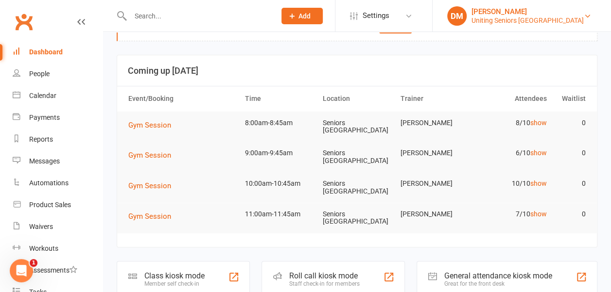
scroll to position [27, 0]
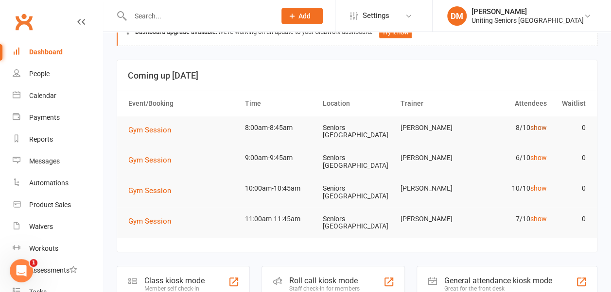
click at [536, 125] on link "show" at bounding box center [538, 128] width 17 height 8
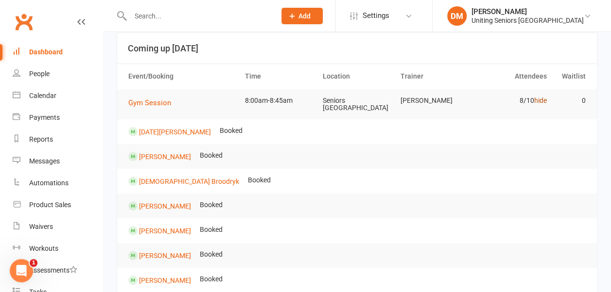
scroll to position [49, 0]
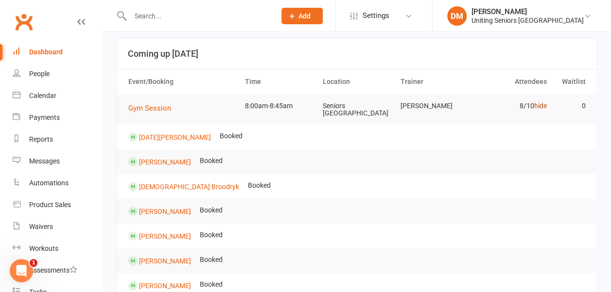
click at [542, 103] on link "hide" at bounding box center [540, 106] width 13 height 8
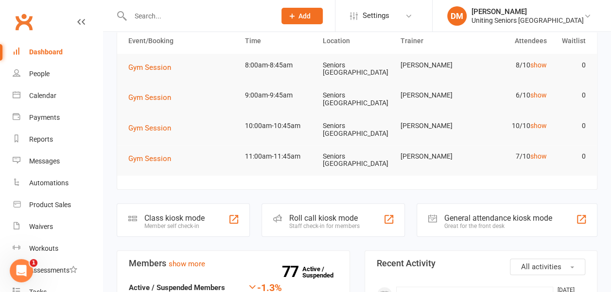
scroll to position [88, 0]
click at [540, 129] on link "show" at bounding box center [538, 127] width 17 height 8
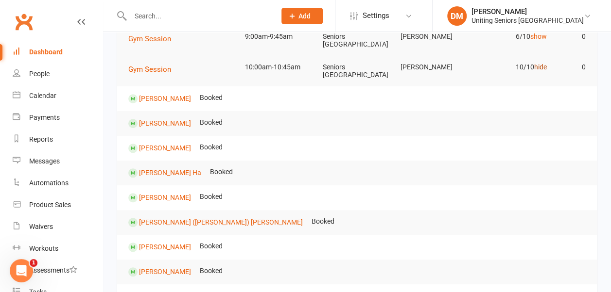
scroll to position [148, 0]
click at [542, 67] on link "hide" at bounding box center [540, 68] width 13 height 8
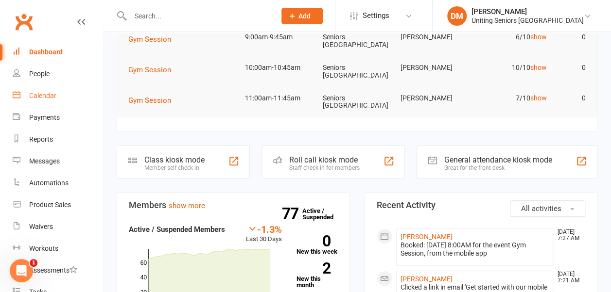
click at [37, 93] on div "Calendar" at bounding box center [42, 96] width 27 height 8
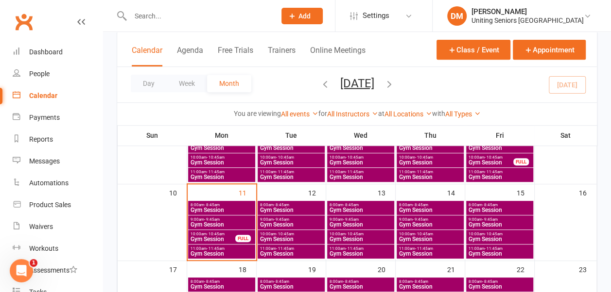
scroll to position [264, 0]
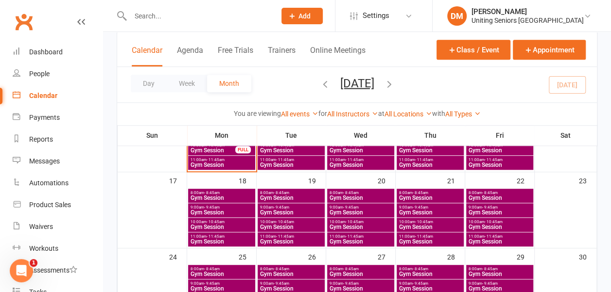
click at [217, 160] on span "- 11:45am" at bounding box center [215, 160] width 18 height 4
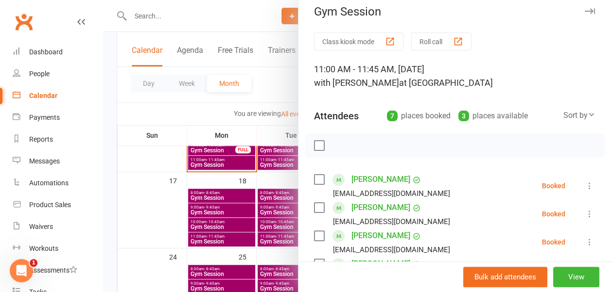
scroll to position [0, 0]
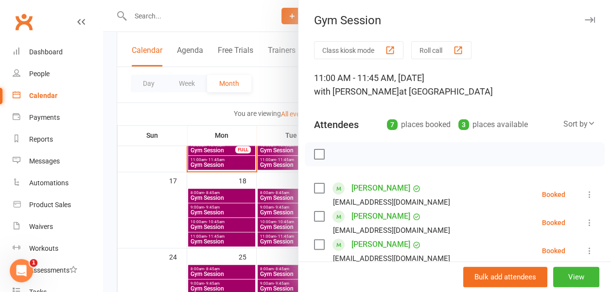
click at [584, 18] on icon "button" at bounding box center [589, 20] width 10 height 6
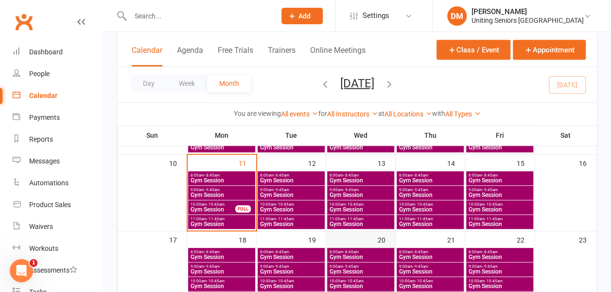
scroll to position [205, 0]
click at [306, 178] on span "Gym Session" at bounding box center [290, 181] width 63 height 6
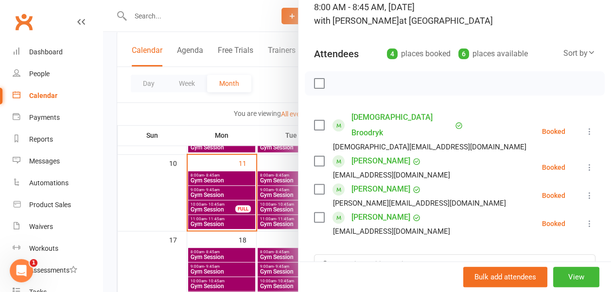
scroll to position [0, 0]
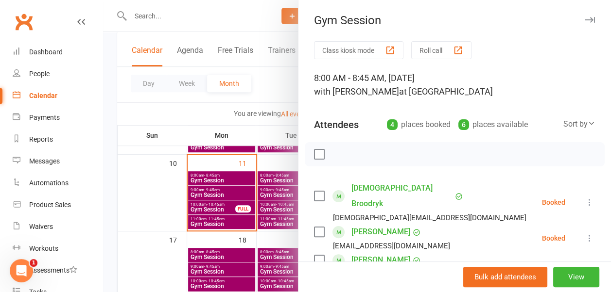
click at [583, 17] on button "button" at bounding box center [589, 20] width 12 height 12
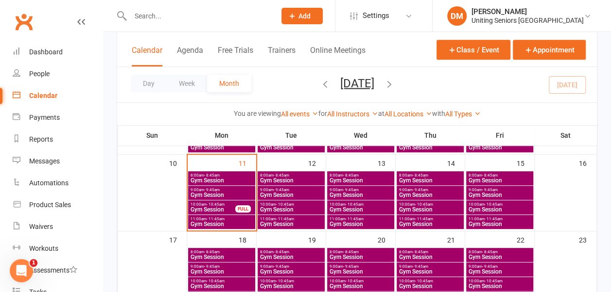
click at [312, 190] on span "9:00am - 9:45am" at bounding box center [290, 190] width 63 height 4
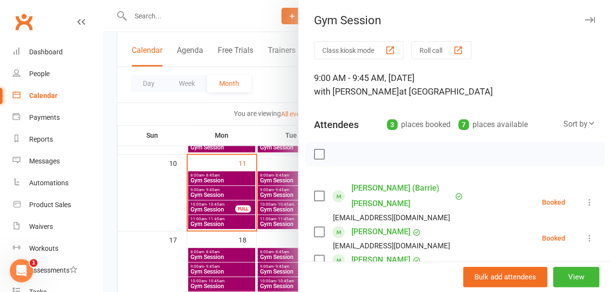
click at [584, 18] on icon "button" at bounding box center [589, 20] width 10 height 6
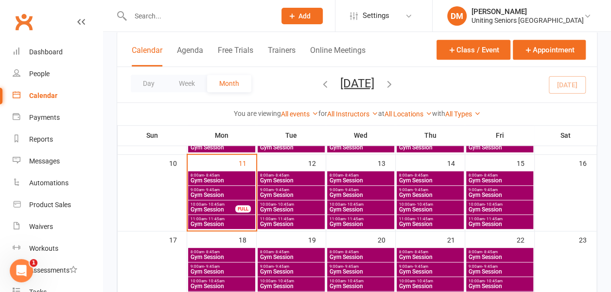
click at [296, 204] on span "10:00am - 10:45am" at bounding box center [290, 205] width 63 height 4
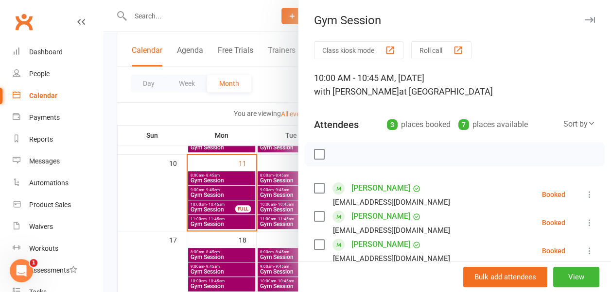
click at [584, 19] on icon "button" at bounding box center [589, 20] width 10 height 6
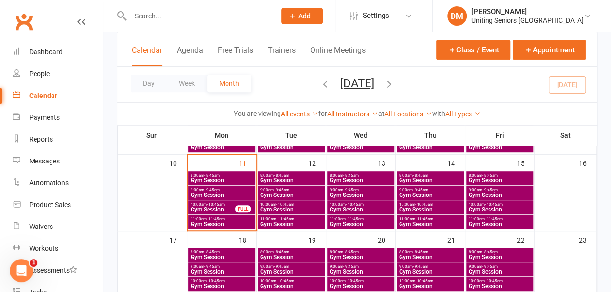
click at [305, 218] on span "11:00am - 11:45am" at bounding box center [290, 219] width 63 height 4
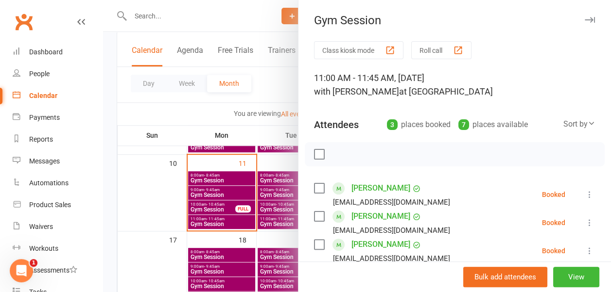
click at [584, 20] on icon "button" at bounding box center [589, 20] width 10 height 6
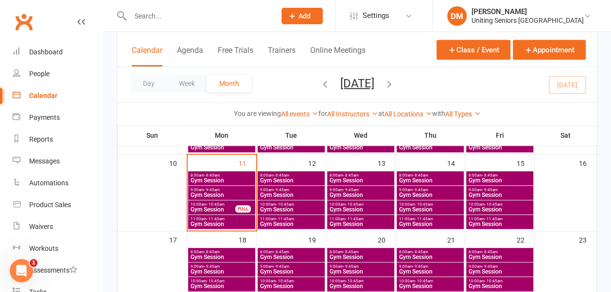
click at [455, 205] on span "10:00am - 10:45am" at bounding box center [429, 205] width 63 height 4
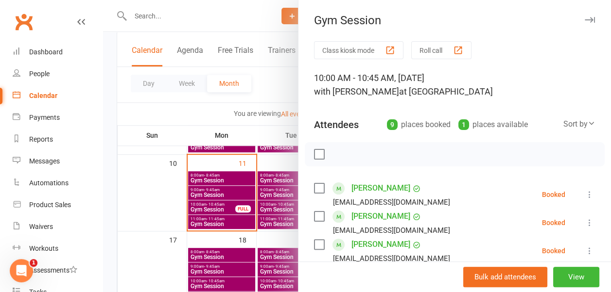
click at [583, 16] on button "button" at bounding box center [589, 20] width 12 height 12
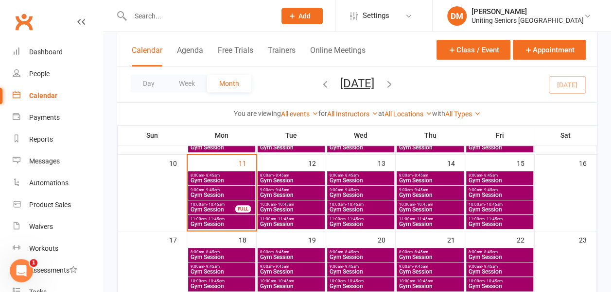
click at [445, 218] on span "11:00am - 11:45am" at bounding box center [429, 219] width 63 height 4
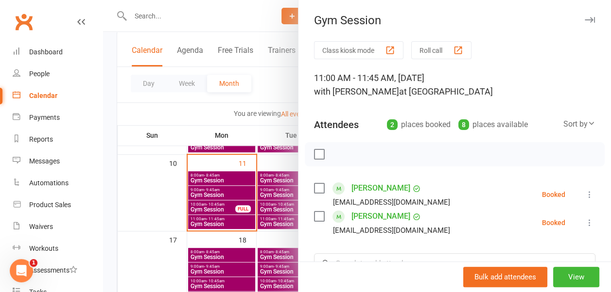
click at [584, 20] on icon "button" at bounding box center [589, 20] width 10 height 6
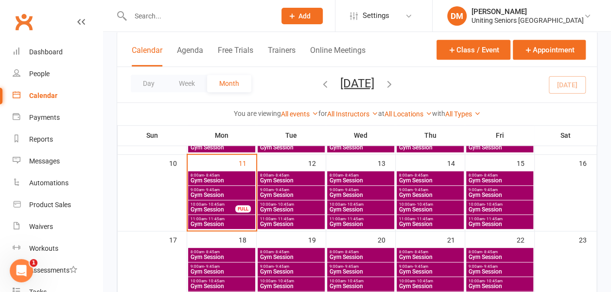
click at [477, 203] on span "10:00am - 10:45am" at bounding box center [499, 205] width 63 height 4
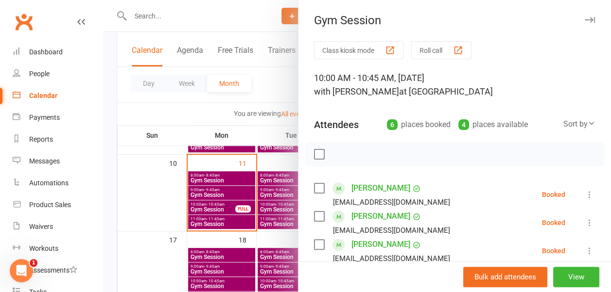
click at [584, 19] on icon "button" at bounding box center [589, 20] width 10 height 6
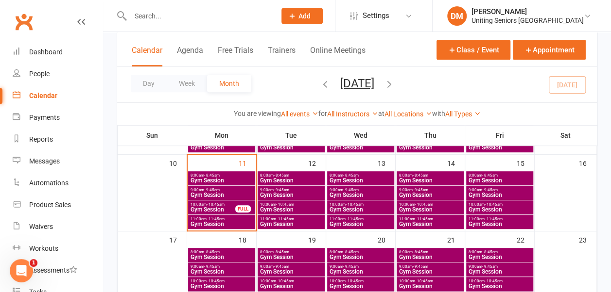
click at [486, 220] on span "- 11:45am" at bounding box center [493, 219] width 18 height 4
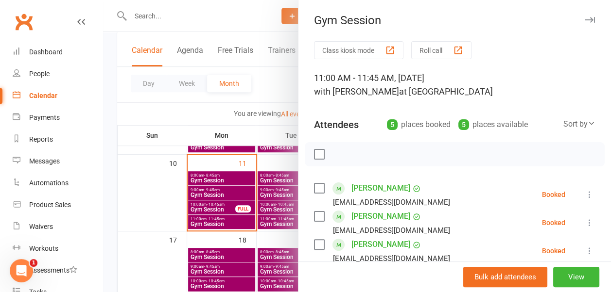
click at [584, 17] on icon "button" at bounding box center [589, 20] width 10 height 6
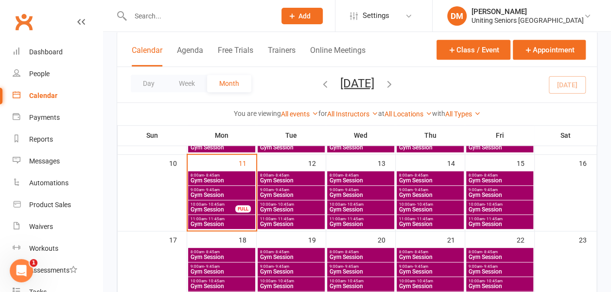
click at [495, 188] on span "- 9:45am" at bounding box center [490, 190] width 16 height 4
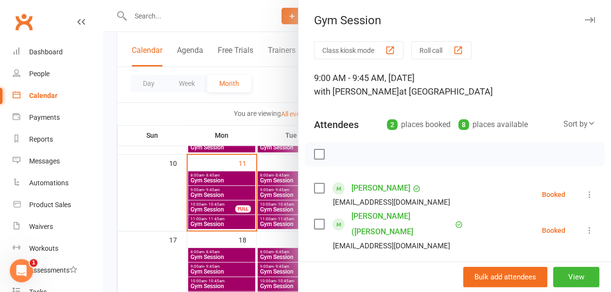
click at [584, 20] on icon "button" at bounding box center [589, 20] width 10 height 6
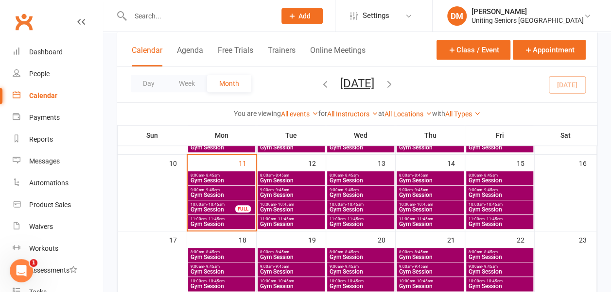
click at [215, 222] on span "Gym Session" at bounding box center [221, 225] width 63 height 6
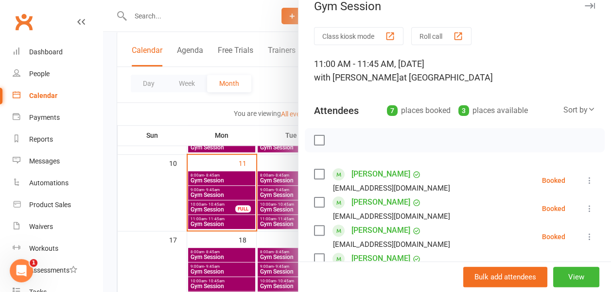
scroll to position [13, 0]
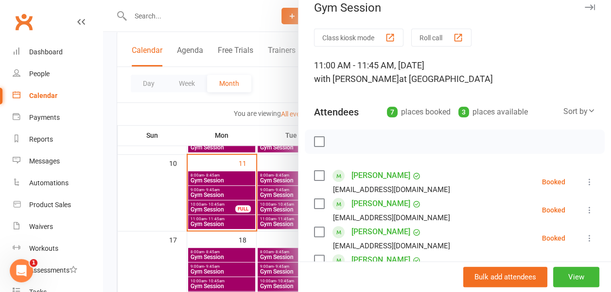
click at [584, 8] on icon "button" at bounding box center [589, 7] width 10 height 6
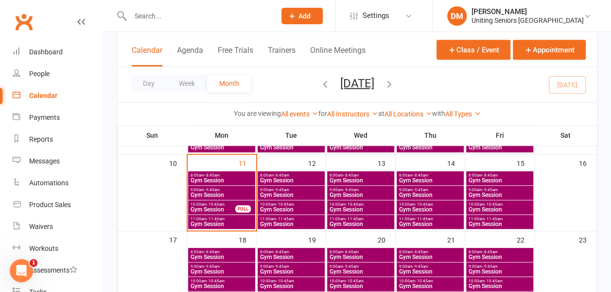
click at [221, 204] on span "- 10:45am" at bounding box center [215, 205] width 18 height 4
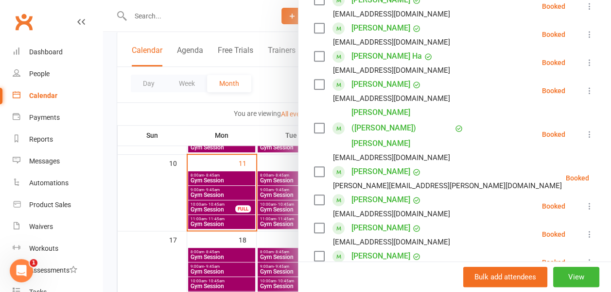
scroll to position [217, 0]
click at [608, 173] on icon at bounding box center [613, 178] width 10 height 10
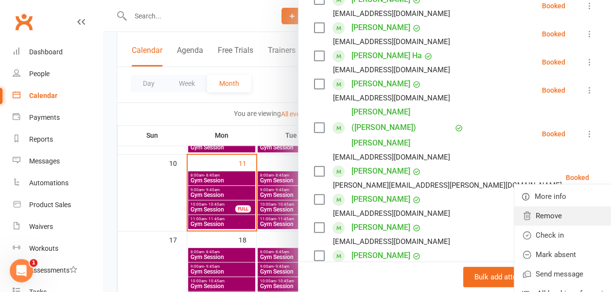
click at [523, 206] on link "Remove" at bounding box center [566, 215] width 104 height 19
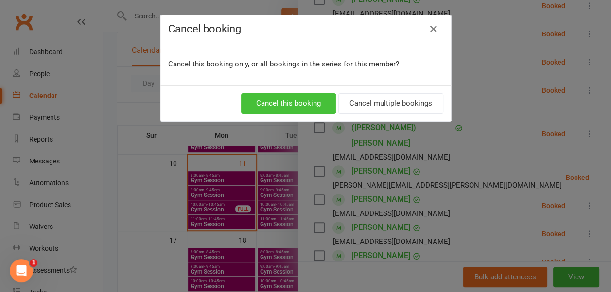
click at [294, 102] on button "Cancel this booking" at bounding box center [288, 103] width 95 height 20
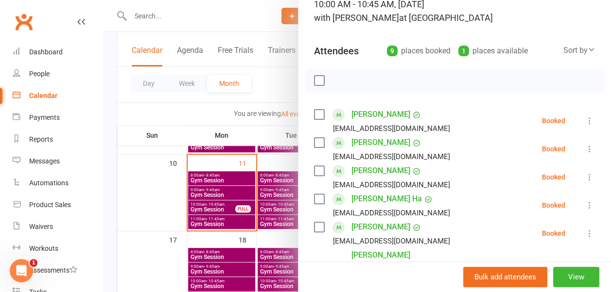
scroll to position [0, 0]
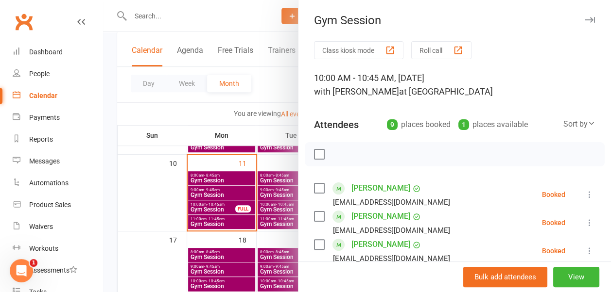
click at [584, 17] on icon "button" at bounding box center [589, 20] width 10 height 6
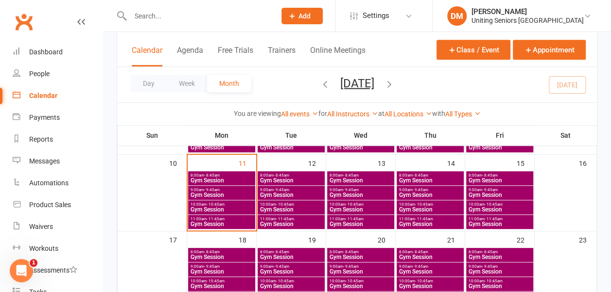
click at [218, 222] on span "Gym Session" at bounding box center [221, 225] width 63 height 6
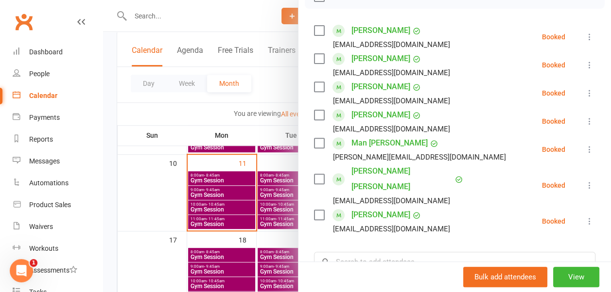
scroll to position [158, 0]
click at [584, 216] on icon at bounding box center [589, 221] width 10 height 10
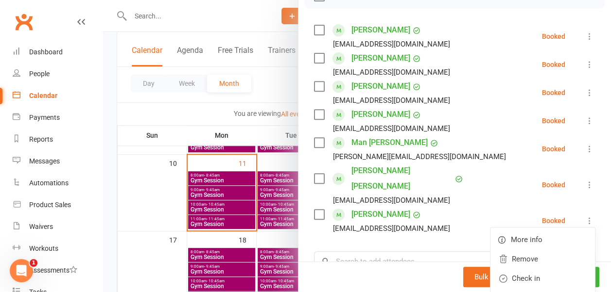
click at [579, 16] on div "Class kiosk mode Roll call 11:00 AM - 11:45 AM, Monday, August, 11, 2025 with D…" at bounding box center [454, 146] width 312 height 527
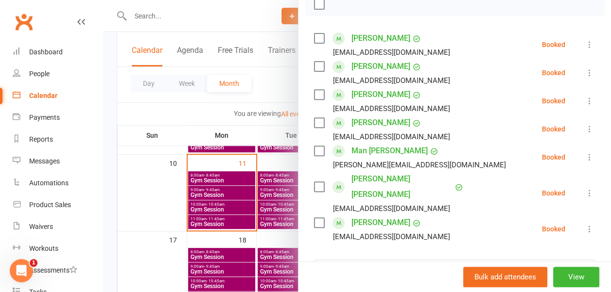
scroll to position [152, 0]
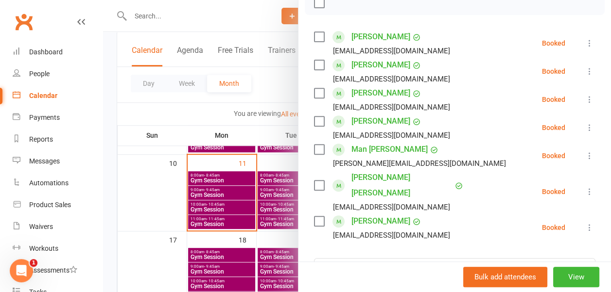
click at [584, 223] on icon at bounding box center [589, 228] width 10 height 10
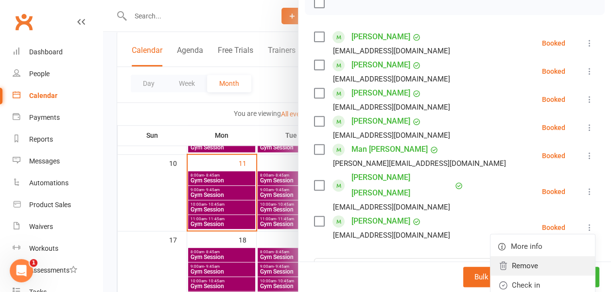
click at [529, 256] on link "Remove" at bounding box center [542, 265] width 104 height 19
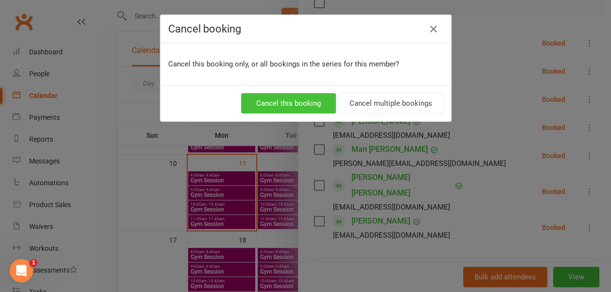
click at [316, 99] on button "Cancel this booking" at bounding box center [288, 103] width 95 height 20
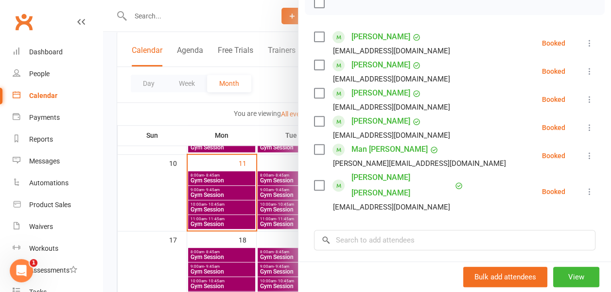
scroll to position [0, 0]
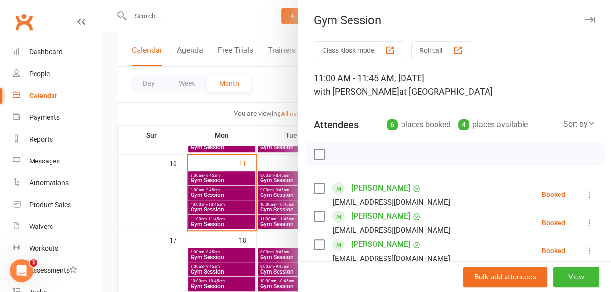
click at [584, 17] on icon "button" at bounding box center [589, 20] width 10 height 6
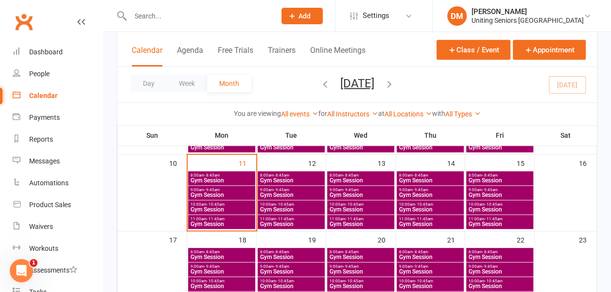
click at [221, 203] on span "- 10:45am" at bounding box center [215, 205] width 18 height 4
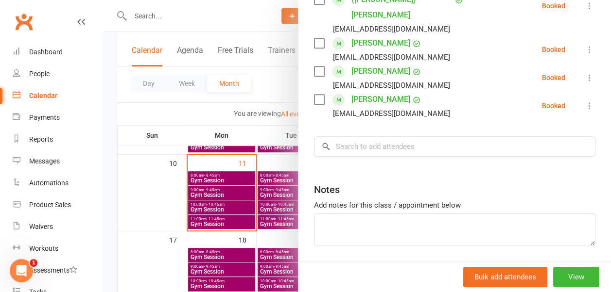
scroll to position [345, 0]
click at [366, 137] on input "search" at bounding box center [454, 147] width 281 height 20
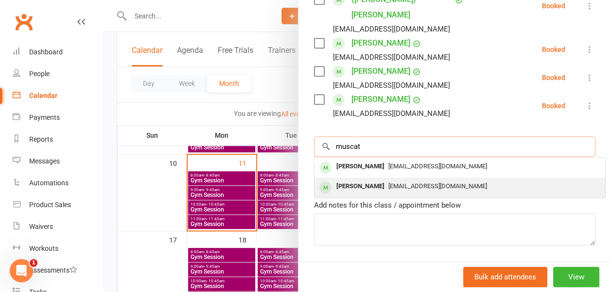
type input "muscat"
click at [351, 180] on div "[PERSON_NAME]" at bounding box center [360, 187] width 56 height 14
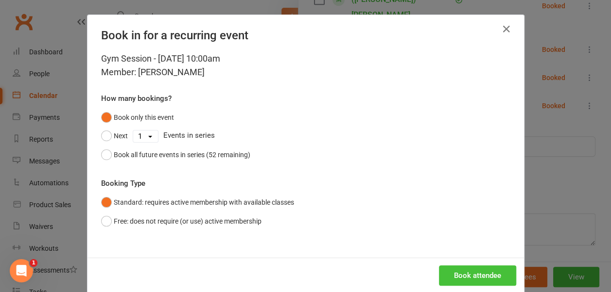
click at [455, 281] on button "Book attendee" at bounding box center [477, 276] width 77 height 20
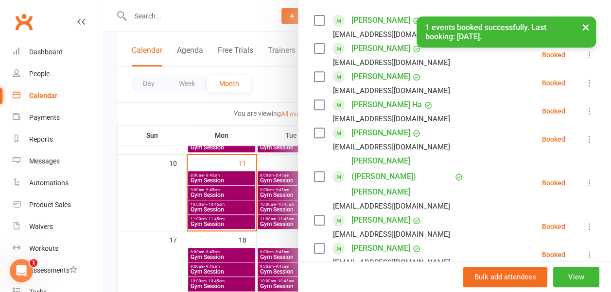
scroll to position [167, 0]
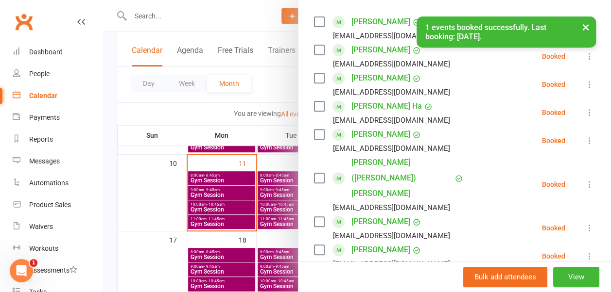
click at [583, 24] on button "×" at bounding box center [585, 27] width 17 height 21
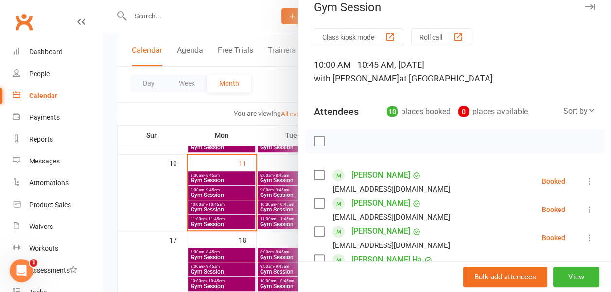
scroll to position [9, 0]
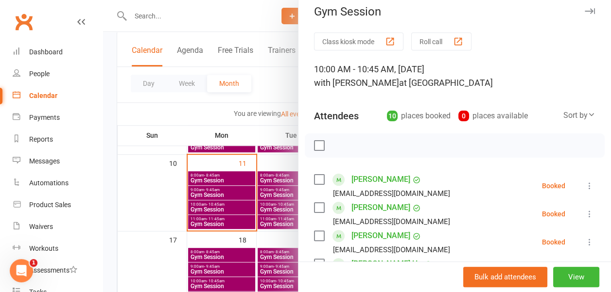
click at [584, 10] on icon "button" at bounding box center [589, 11] width 10 height 6
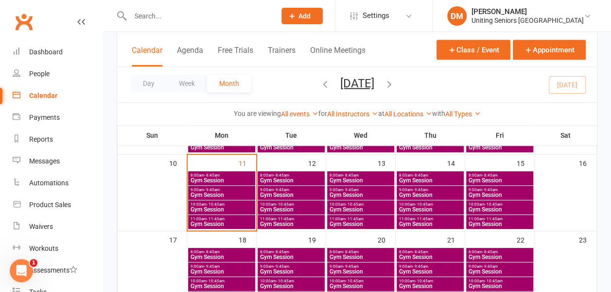
click at [362, 222] on span "Gym Session" at bounding box center [360, 225] width 63 height 6
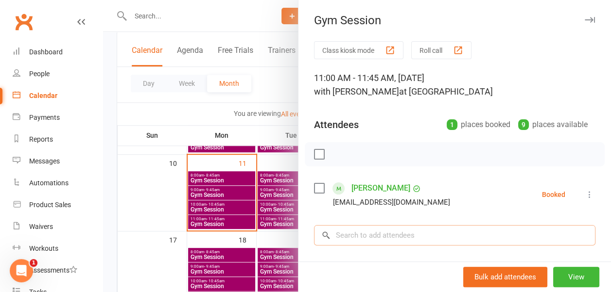
click at [368, 234] on input "search" at bounding box center [454, 235] width 281 height 20
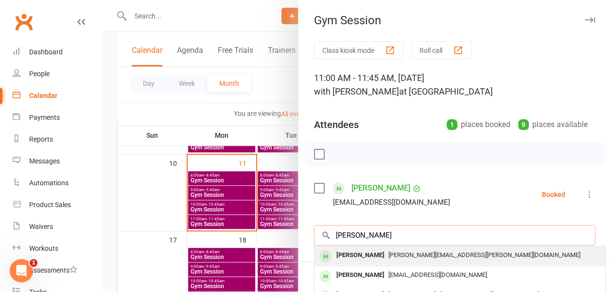
type input "lyn mc"
click at [361, 252] on div "[PERSON_NAME]" at bounding box center [360, 256] width 56 height 14
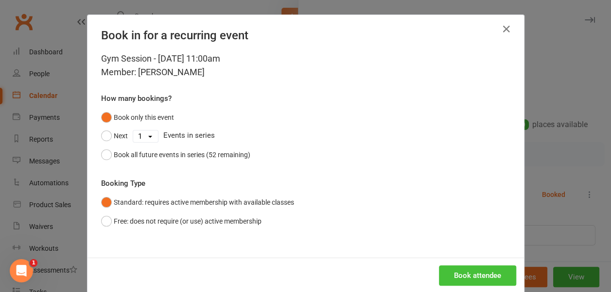
click at [451, 275] on button "Book attendee" at bounding box center [477, 276] width 77 height 20
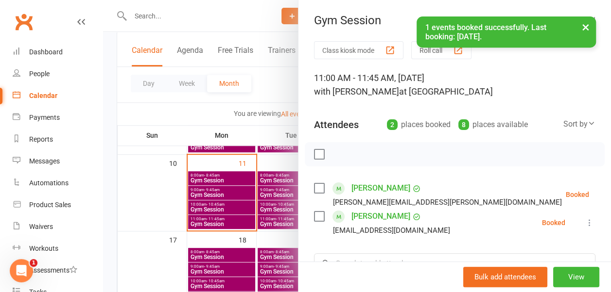
click at [583, 25] on button "×" at bounding box center [585, 27] width 17 height 21
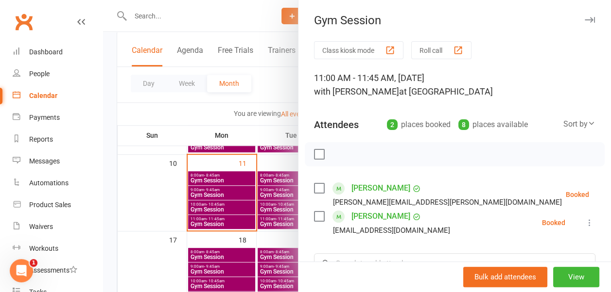
click at [584, 17] on icon "button" at bounding box center [589, 20] width 10 height 6
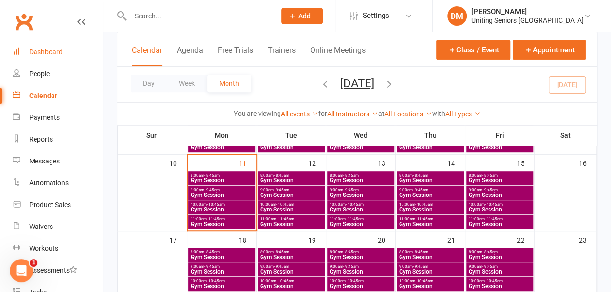
click at [52, 48] on link "Dashboard" at bounding box center [58, 52] width 90 height 22
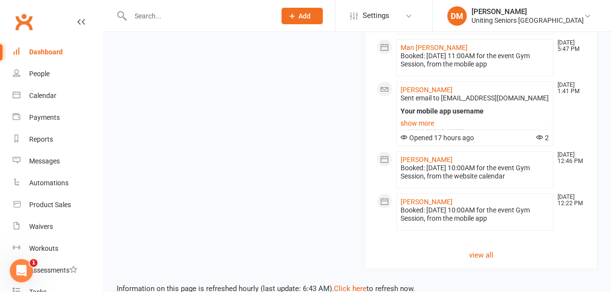
scroll to position [1022, 0]
click at [51, 94] on div "Calendar" at bounding box center [42, 96] width 27 height 8
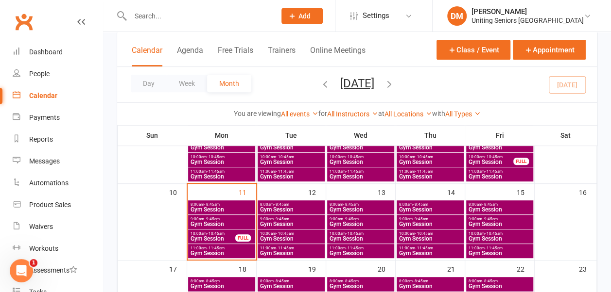
scroll to position [192, 0]
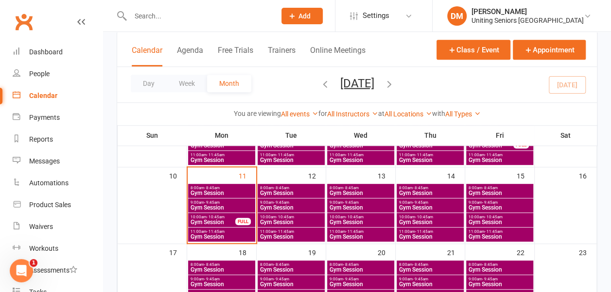
click at [374, 187] on span "8:00am - 8:45am" at bounding box center [360, 188] width 63 height 4
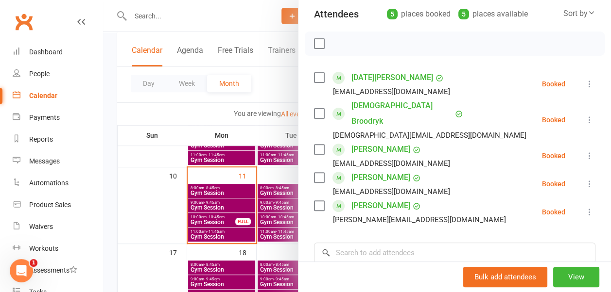
scroll to position [0, 0]
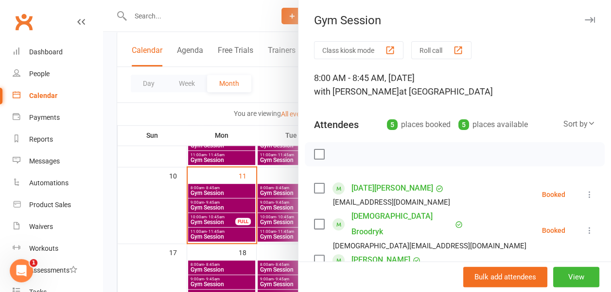
click at [584, 17] on icon "button" at bounding box center [589, 20] width 10 height 6
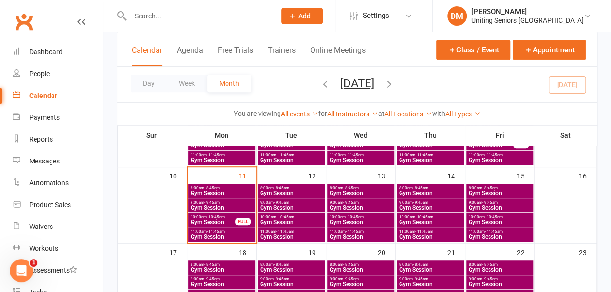
click at [447, 186] on span "8:00am - 8:45am" at bounding box center [429, 188] width 63 height 4
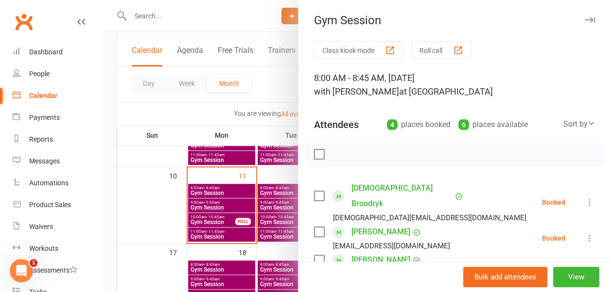
click at [584, 19] on icon "button" at bounding box center [589, 20] width 10 height 6
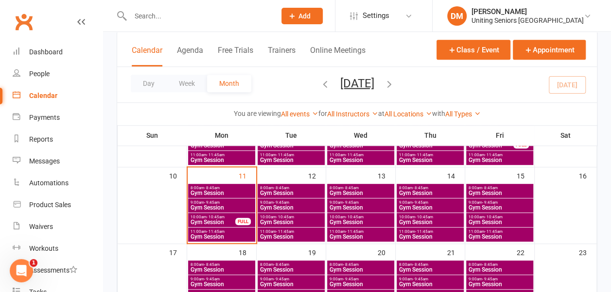
click at [235, 265] on span "8:00am - 8:45am" at bounding box center [221, 265] width 63 height 4
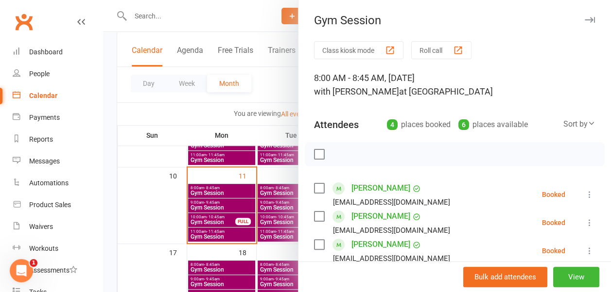
click at [584, 18] on icon "button" at bounding box center [589, 20] width 10 height 6
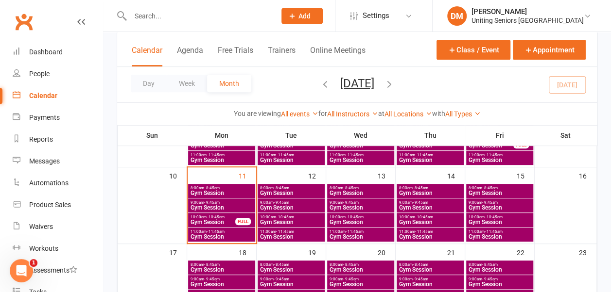
click at [232, 199] on div "9:00am - 9:45am Gym Session" at bounding box center [221, 206] width 67 height 14
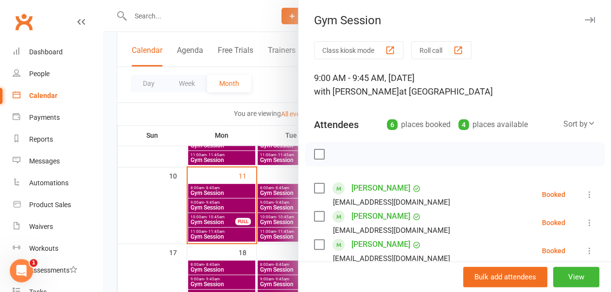
click at [584, 17] on icon "button" at bounding box center [589, 20] width 10 height 6
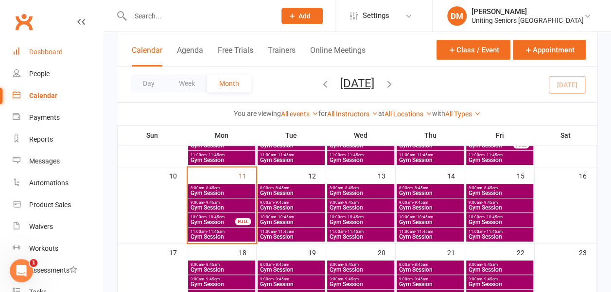
click at [39, 49] on div "Dashboard" at bounding box center [46, 52] width 34 height 8
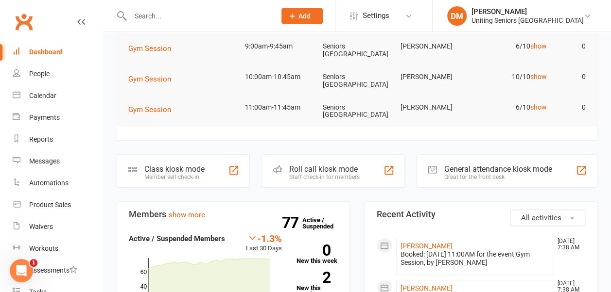
scroll to position [241, 0]
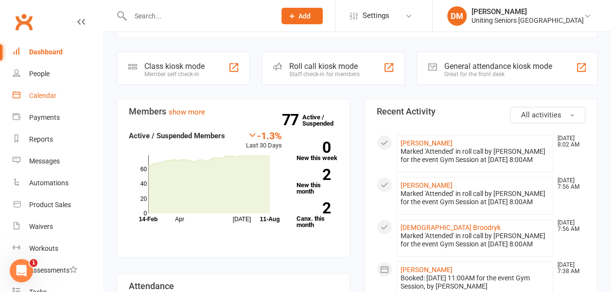
click at [39, 95] on div "Calendar" at bounding box center [42, 96] width 27 height 8
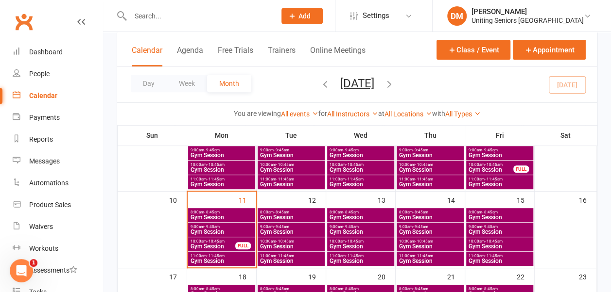
scroll to position [168, 0]
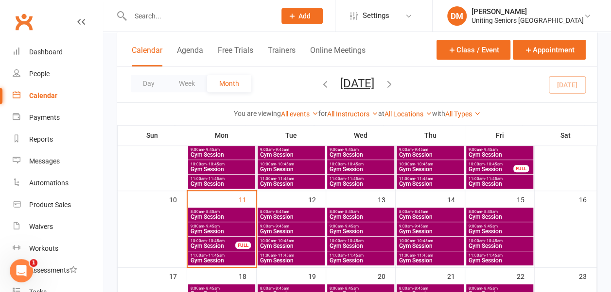
click at [239, 213] on span "8:00am - 8:45am" at bounding box center [221, 212] width 63 height 4
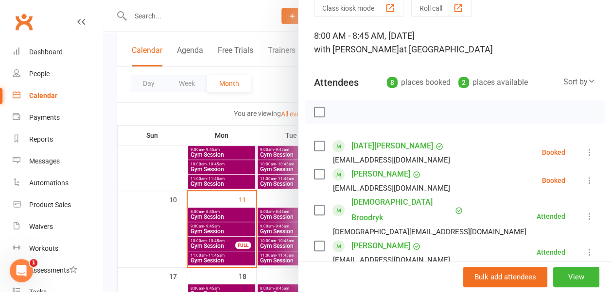
scroll to position [0, 0]
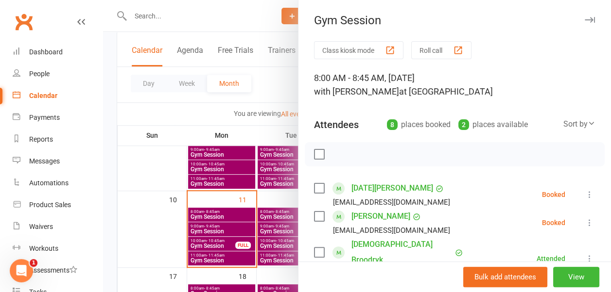
click at [584, 19] on icon "button" at bounding box center [589, 20] width 10 height 6
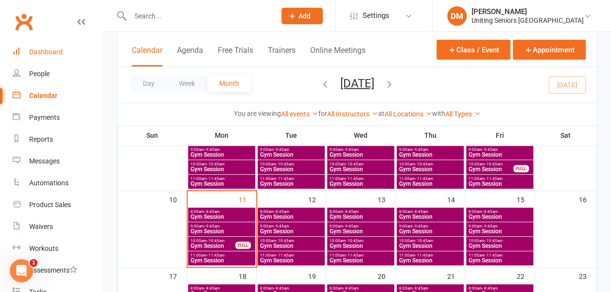
click at [69, 47] on link "Dashboard" at bounding box center [58, 52] width 90 height 22
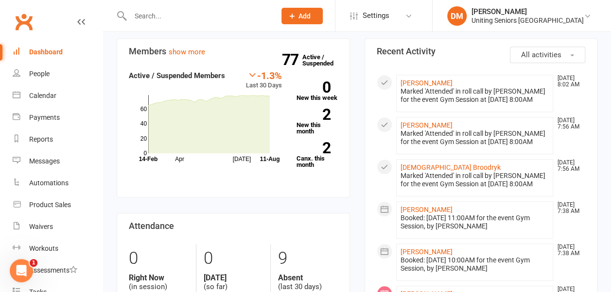
scroll to position [301, 0]
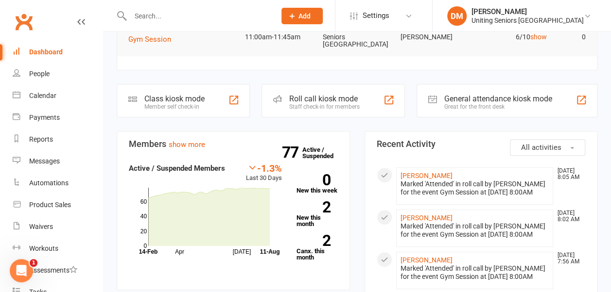
scroll to position [80, 0]
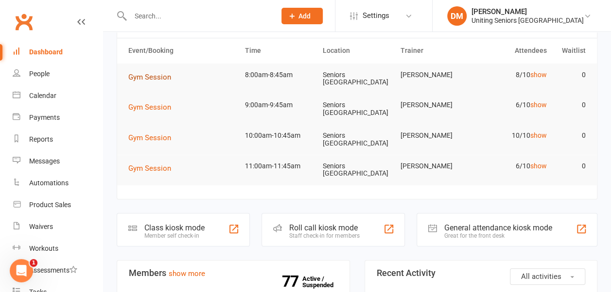
click at [162, 74] on span "Gym Session" at bounding box center [149, 77] width 43 height 9
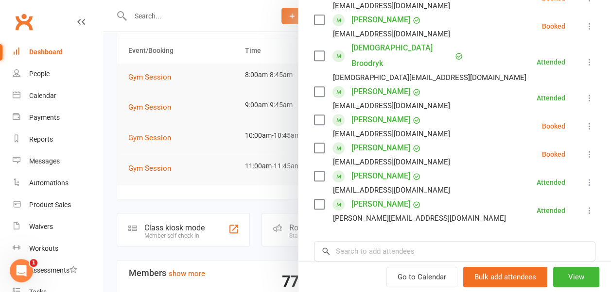
scroll to position [0, 0]
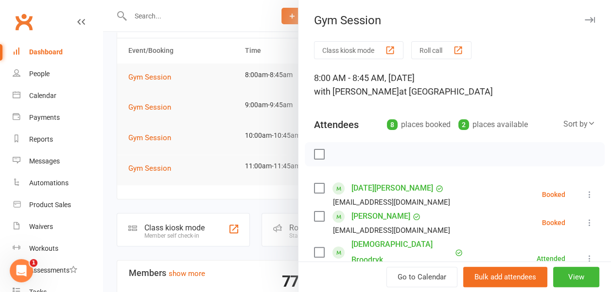
click at [584, 19] on icon "button" at bounding box center [589, 20] width 10 height 6
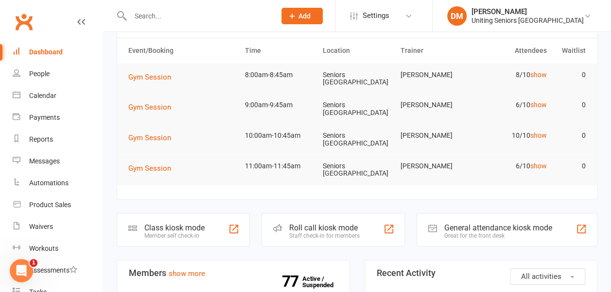
click at [144, 17] on input "text" at bounding box center [197, 16] width 141 height 14
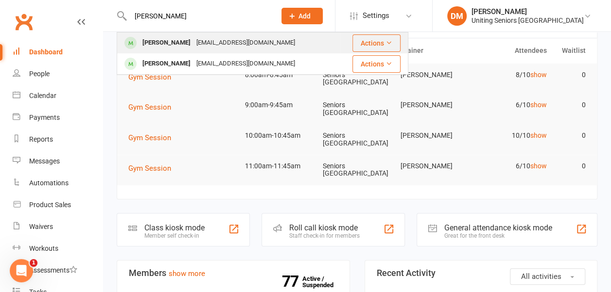
type input "[PERSON_NAME]"
click at [155, 42] on div "[PERSON_NAME]" at bounding box center [166, 43] width 54 height 14
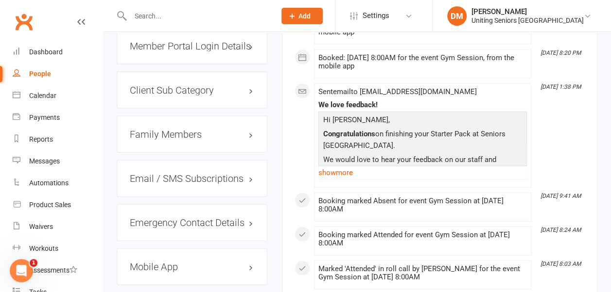
scroll to position [969, 0]
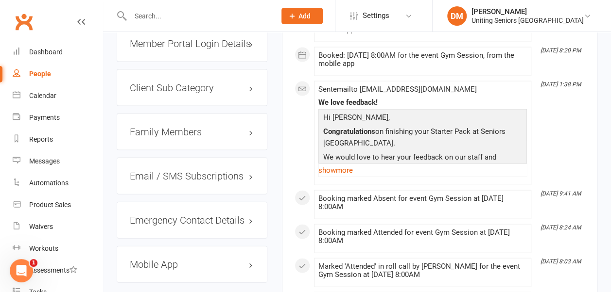
click at [196, 127] on h3 "Family Members" at bounding box center [192, 132] width 124 height 11
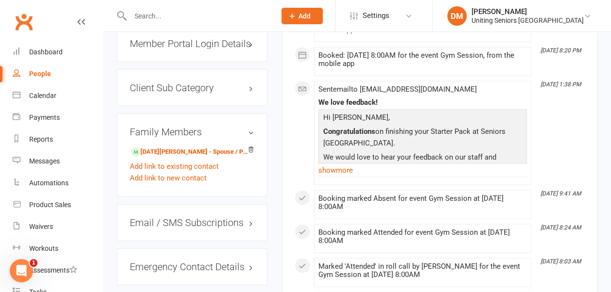
click at [160, 12] on input "text" at bounding box center [197, 16] width 141 height 14
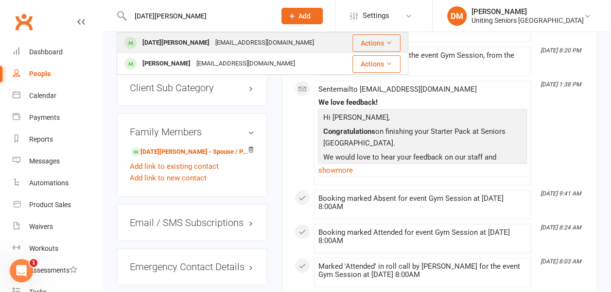
type input "[DATE][PERSON_NAME]"
click at [156, 43] on div "[DATE][PERSON_NAME]" at bounding box center [175, 43] width 73 height 14
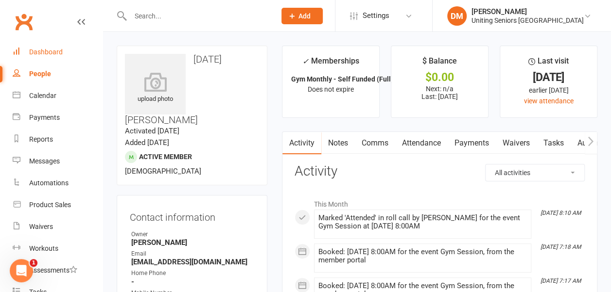
click at [44, 47] on link "Dashboard" at bounding box center [58, 52] width 90 height 22
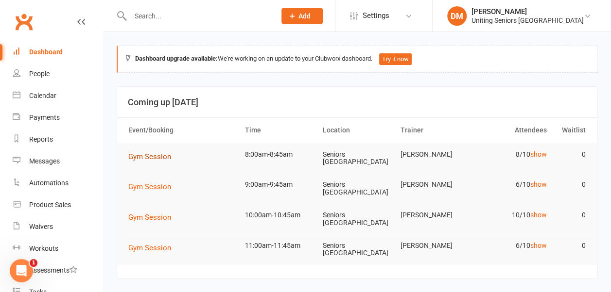
click at [159, 153] on span "Gym Session" at bounding box center [149, 157] width 43 height 9
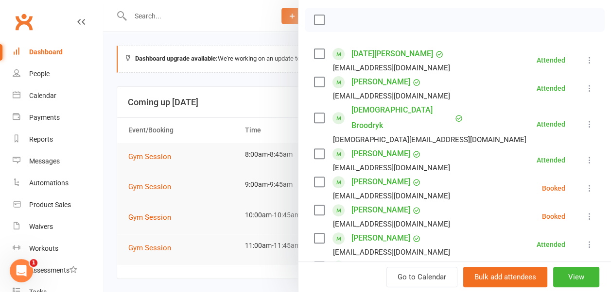
scroll to position [177, 0]
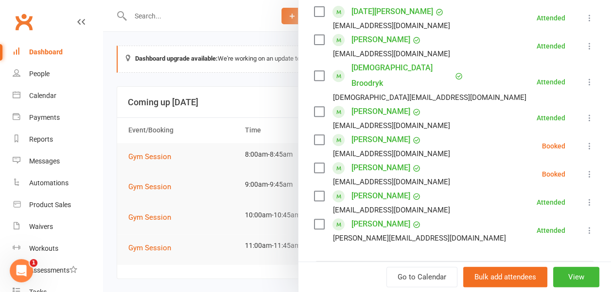
click at [584, 170] on icon at bounding box center [589, 175] width 10 height 10
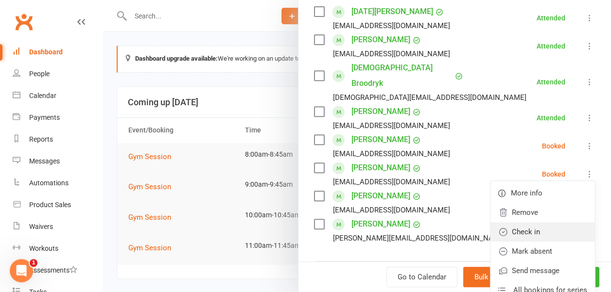
click at [517, 222] on link "Check in" at bounding box center [542, 231] width 104 height 19
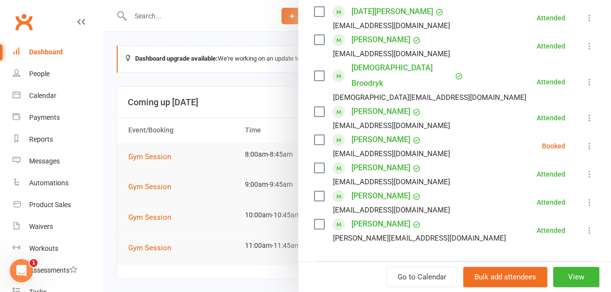
click at [584, 141] on icon at bounding box center [589, 146] width 10 height 10
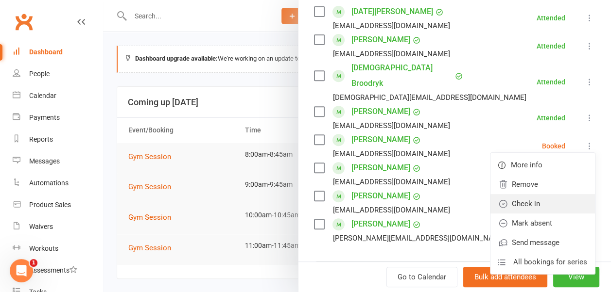
click at [519, 194] on link "Check in" at bounding box center [542, 203] width 104 height 19
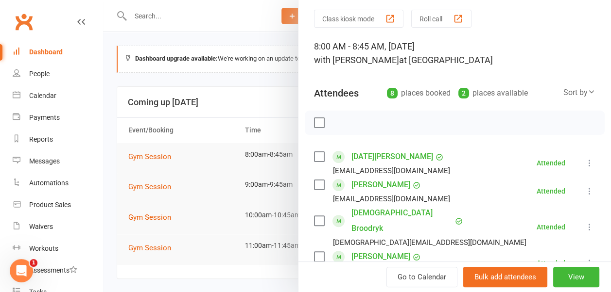
scroll to position [0, 0]
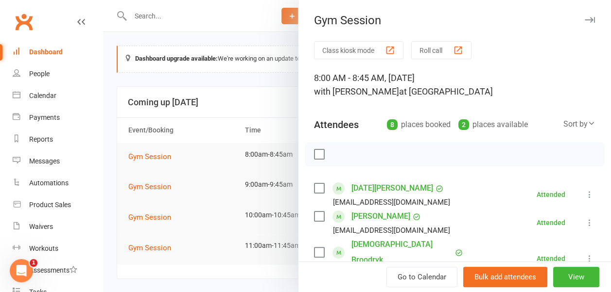
click at [583, 15] on button "button" at bounding box center [589, 20] width 12 height 12
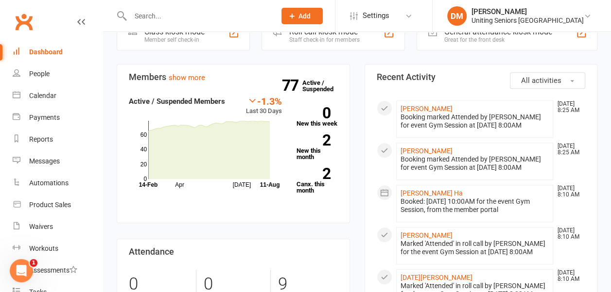
scroll to position [275, 0]
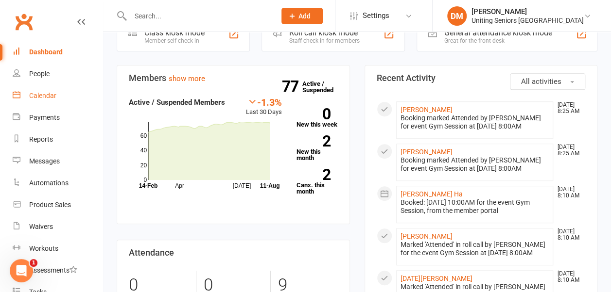
click at [44, 96] on div "Calendar" at bounding box center [42, 96] width 27 height 8
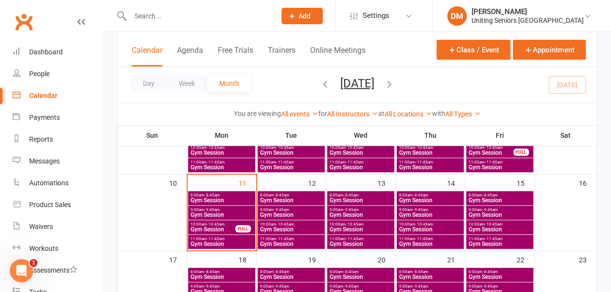
scroll to position [229, 0]
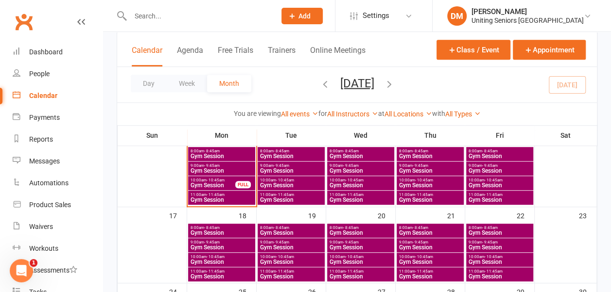
click at [235, 258] on span "10:00am - 10:45am" at bounding box center [221, 257] width 63 height 4
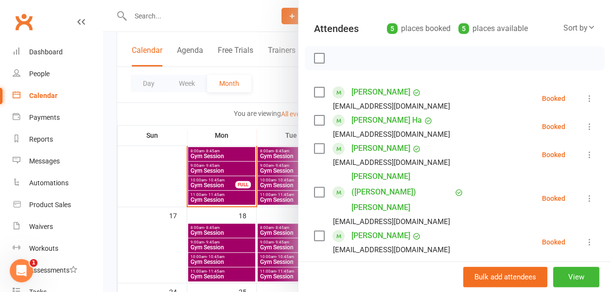
scroll to position [0, 0]
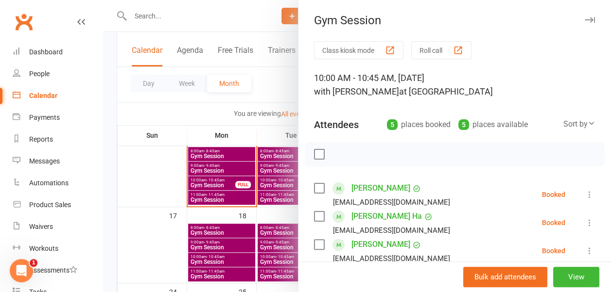
click at [584, 20] on icon "button" at bounding box center [589, 20] width 10 height 6
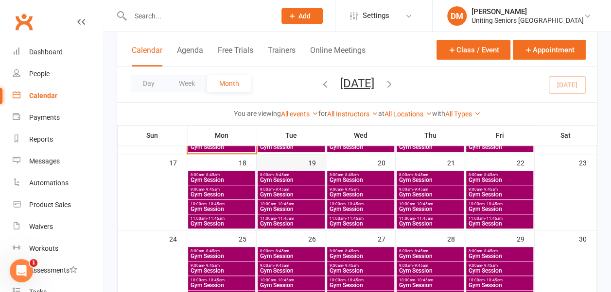
scroll to position [282, 0]
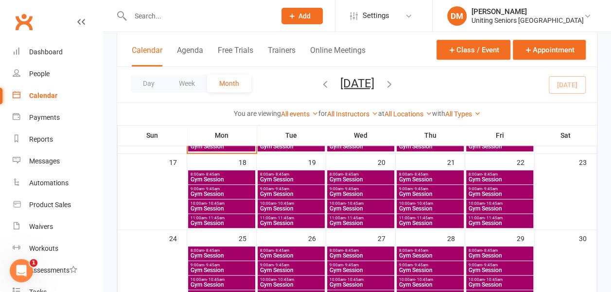
click at [415, 202] on span "- 10:45am" at bounding box center [424, 204] width 18 height 4
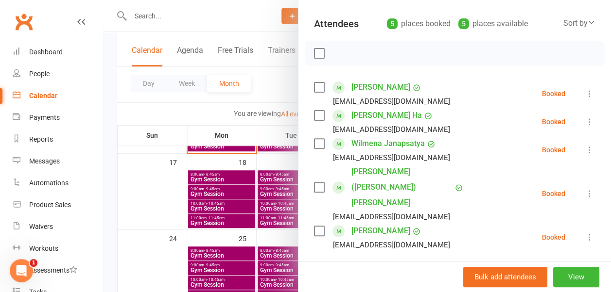
scroll to position [0, 0]
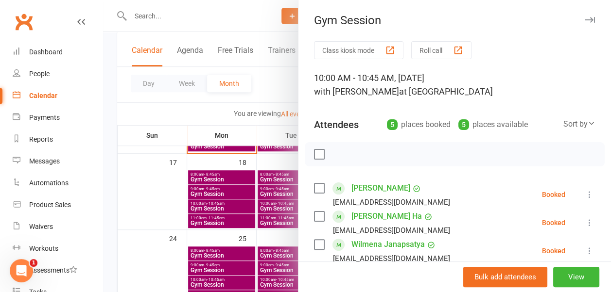
click at [584, 22] on icon "button" at bounding box center [589, 20] width 10 height 6
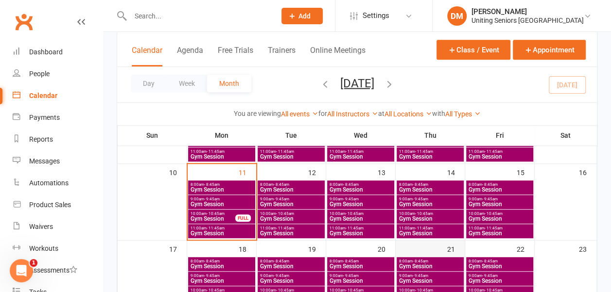
scroll to position [195, 0]
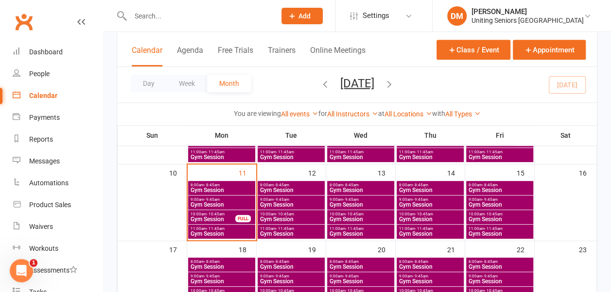
click at [220, 214] on span "- 10:45am" at bounding box center [215, 214] width 18 height 4
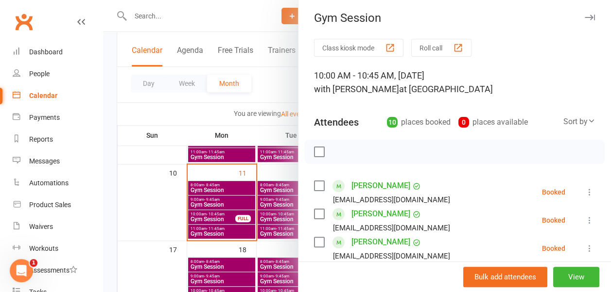
scroll to position [0, 0]
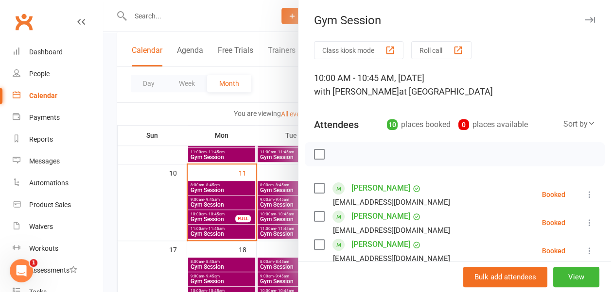
click at [584, 20] on icon "button" at bounding box center [589, 20] width 10 height 6
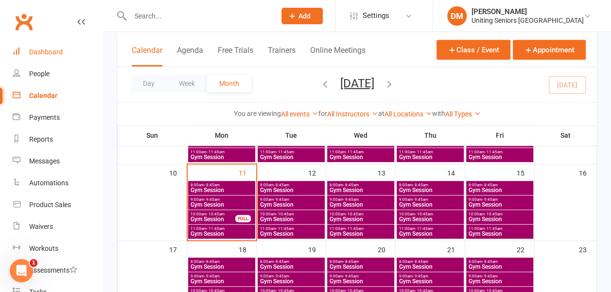
click at [74, 45] on link "Dashboard" at bounding box center [58, 52] width 90 height 22
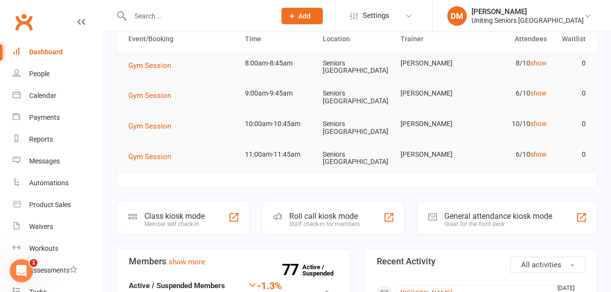
scroll to position [77, 0]
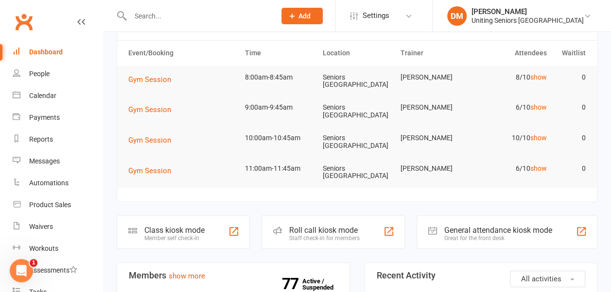
click at [176, 32] on header "Coming up [DATE]" at bounding box center [356, 25] width 479 height 31
click at [160, 4] on div at bounding box center [193, 16] width 152 height 32
click at [147, 19] on input "text" at bounding box center [197, 16] width 141 height 14
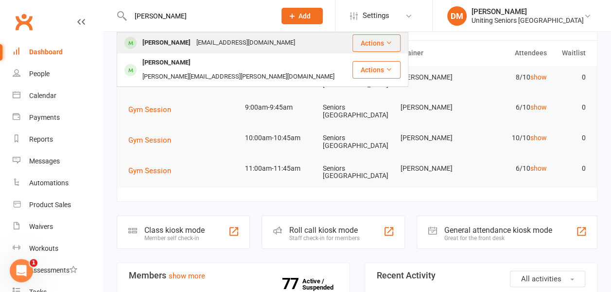
type input "john"
click at [148, 44] on div "[PERSON_NAME]" at bounding box center [166, 43] width 54 height 14
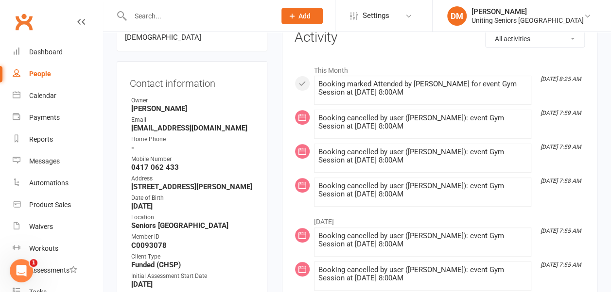
scroll to position [135, 0]
click at [132, 123] on strong "sflood3011@gmail.com" at bounding box center [192, 127] width 123 height 9
drag, startPoint x: 133, startPoint y: 140, endPoint x: 144, endPoint y: 137, distance: 11.2
click at [144, 163] on strong "0417 062 433" at bounding box center [192, 167] width 123 height 9
drag, startPoint x: 131, startPoint y: 100, endPoint x: 212, endPoint y: 101, distance: 80.6
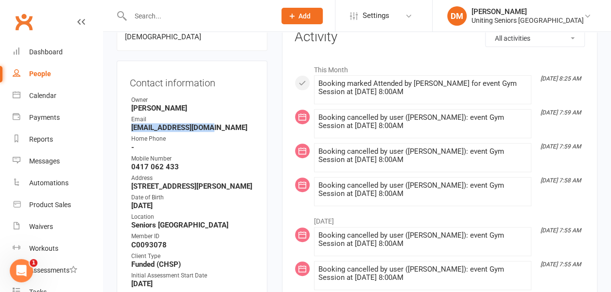
click at [212, 123] on strong "sflood3011@gmail.com" at bounding box center [192, 127] width 123 height 9
drag, startPoint x: 212, startPoint y: 101, endPoint x: 221, endPoint y: 132, distance: 31.8
click at [221, 154] on div "Mobile Number" at bounding box center [192, 158] width 123 height 9
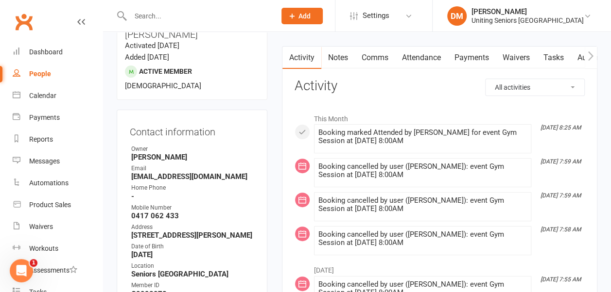
scroll to position [0, 0]
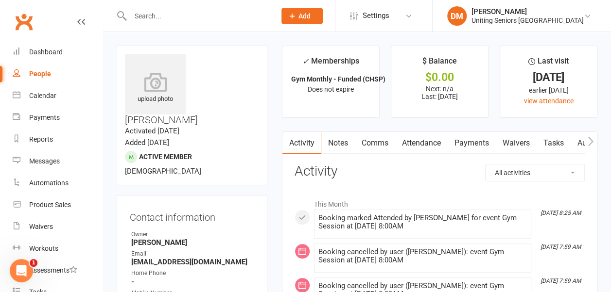
click at [162, 20] on input "text" at bounding box center [197, 16] width 141 height 14
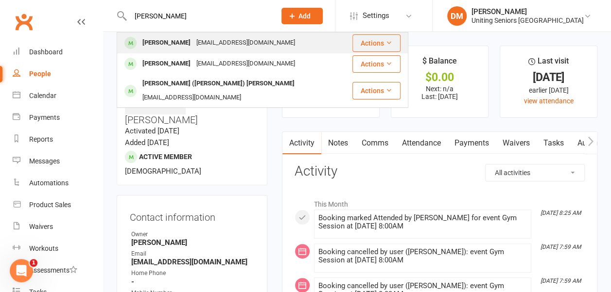
type input "laura card"
click at [160, 39] on div "Laura Cardini- Olivetti" at bounding box center [166, 43] width 54 height 14
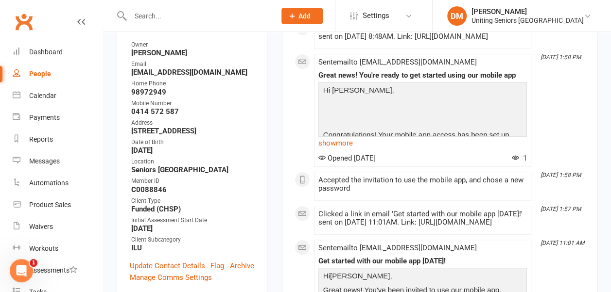
scroll to position [198, 0]
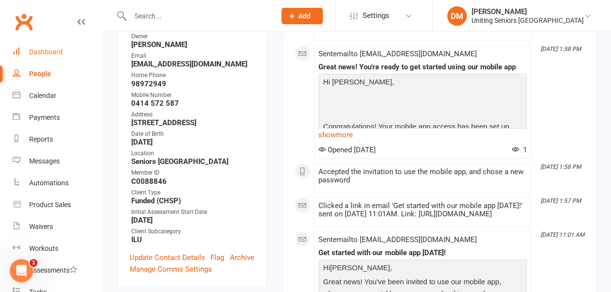
click at [47, 51] on div "Dashboard" at bounding box center [46, 52] width 34 height 8
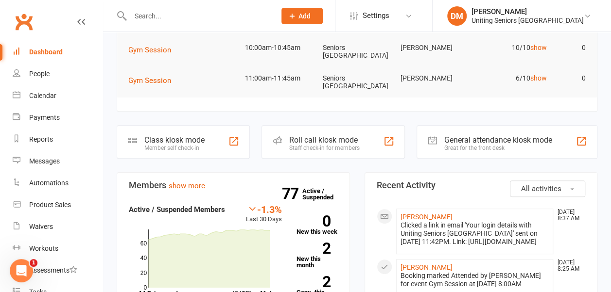
scroll to position [5, 0]
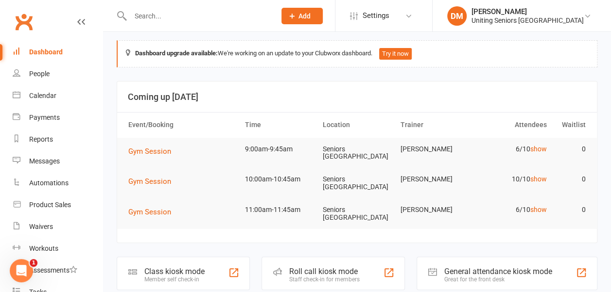
click at [150, 15] on input "text" at bounding box center [197, 16] width 141 height 14
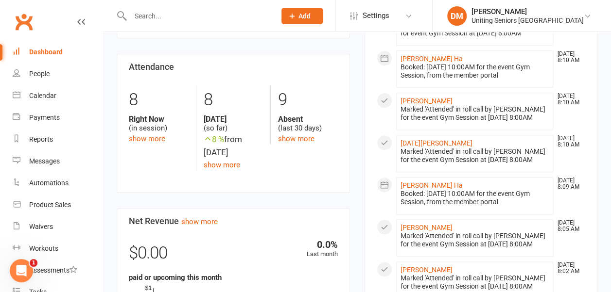
scroll to position [431, 0]
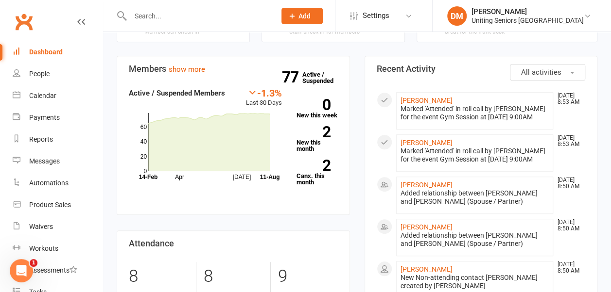
click at [190, 14] on input "text" at bounding box center [197, 16] width 141 height 14
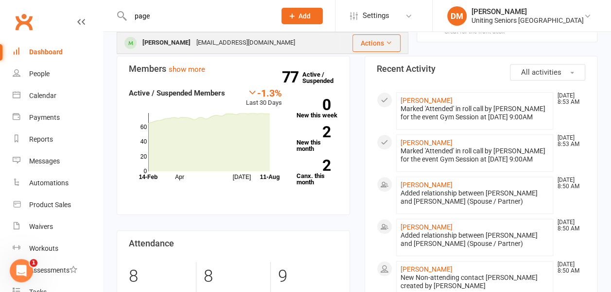
type input "page"
click at [173, 45] on div "[PERSON_NAME]" at bounding box center [166, 43] width 54 height 14
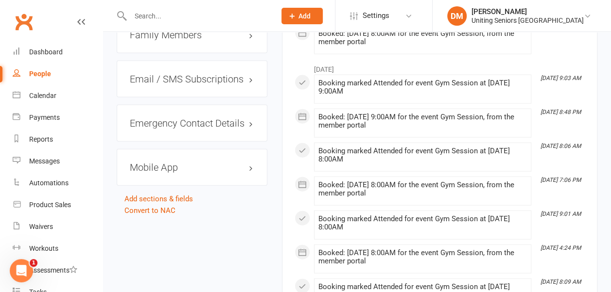
scroll to position [1037, 0]
click at [154, 162] on h3 "Mobile App" at bounding box center [192, 167] width 124 height 11
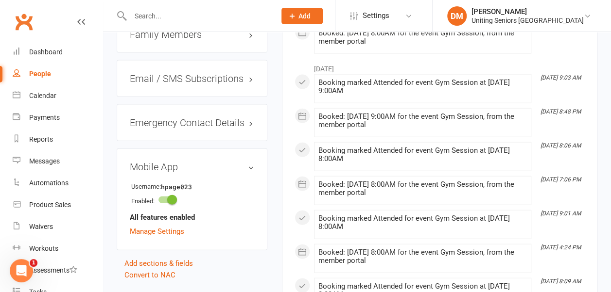
click at [253, 162] on h3 "Mobile App" at bounding box center [192, 167] width 124 height 11
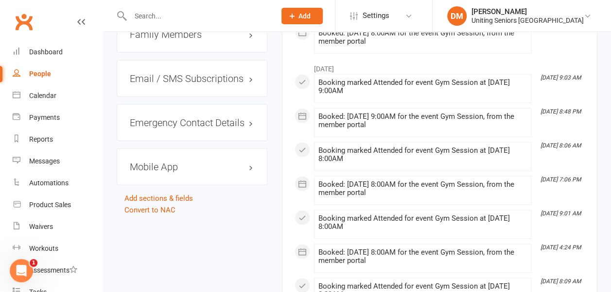
click at [250, 162] on h3 "Mobile App" at bounding box center [192, 167] width 124 height 11
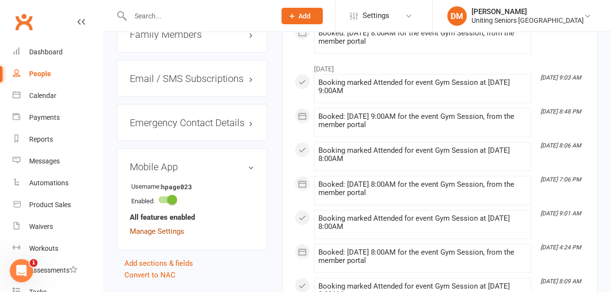
click at [159, 227] on link "Manage Settings" at bounding box center [157, 231] width 54 height 9
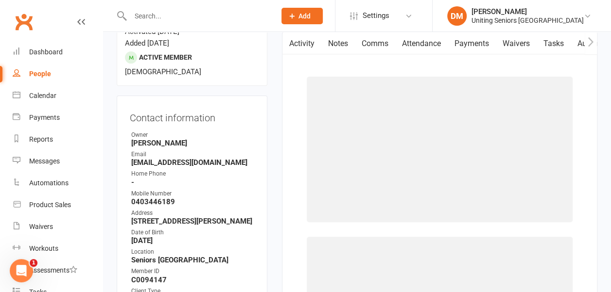
scroll to position [83, 0]
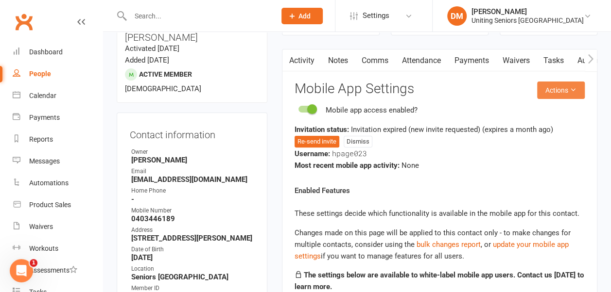
click at [545, 95] on button "Actions" at bounding box center [561, 90] width 48 height 17
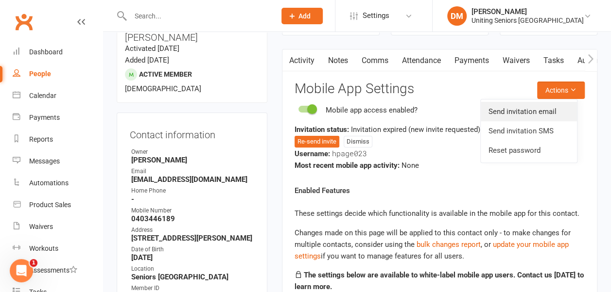
click at [537, 111] on link "Send invitation email" at bounding box center [528, 111] width 96 height 19
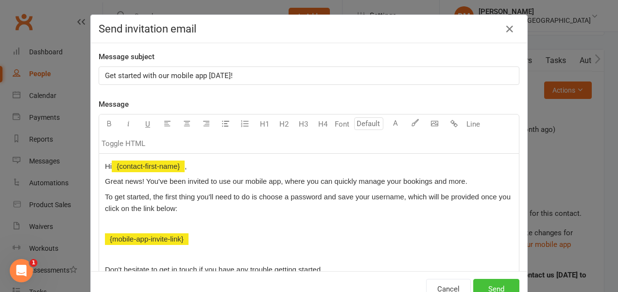
click at [485, 284] on button "Send" at bounding box center [496, 289] width 46 height 20
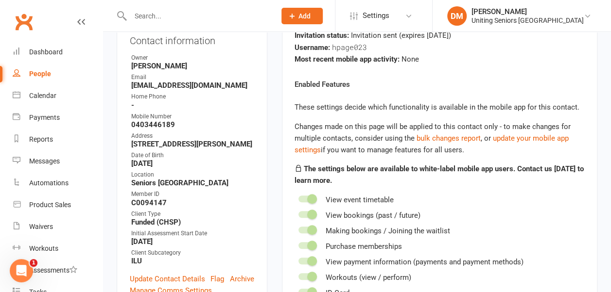
scroll to position [189, 0]
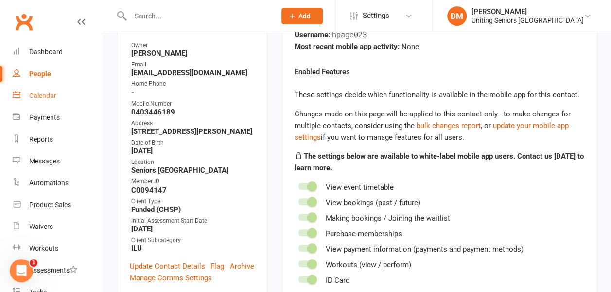
click at [47, 95] on div "Calendar" at bounding box center [42, 96] width 27 height 8
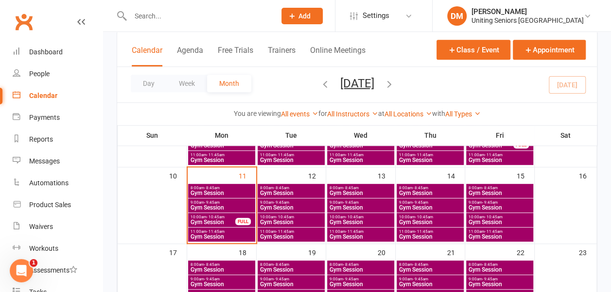
scroll to position [194, 0]
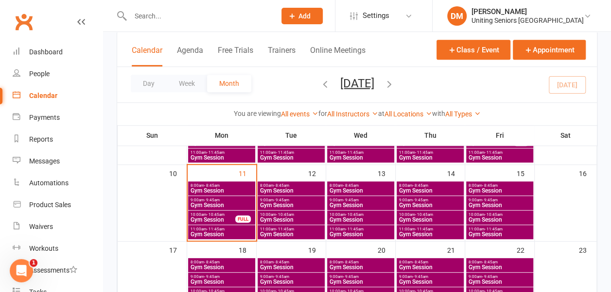
click at [408, 213] on span "10:00am - 10:45am" at bounding box center [429, 215] width 63 height 4
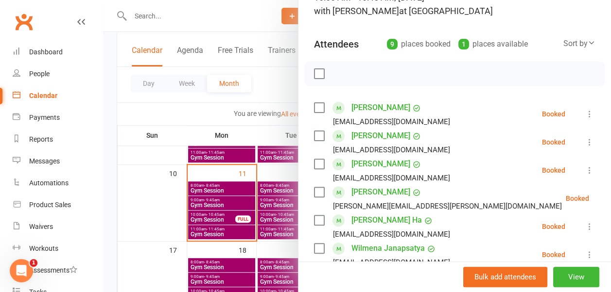
scroll to position [0, 0]
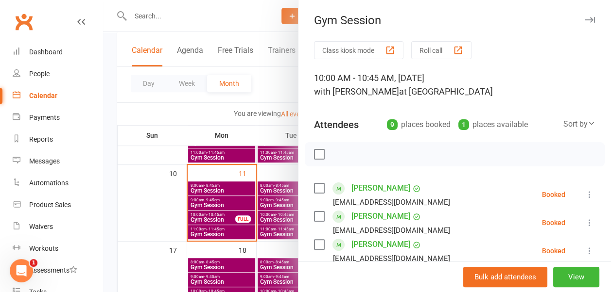
click at [584, 18] on icon "button" at bounding box center [589, 20] width 10 height 6
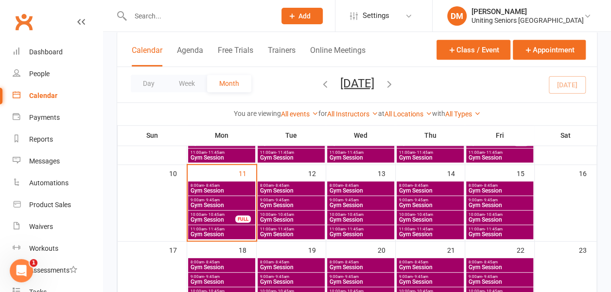
click at [145, 15] on input "text" at bounding box center [197, 16] width 141 height 14
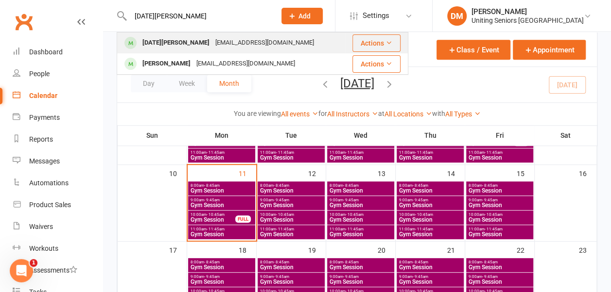
type input "noel br"
click at [158, 40] on div "[DATE][PERSON_NAME]" at bounding box center [175, 43] width 73 height 14
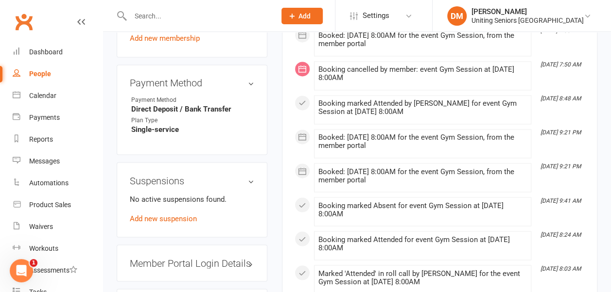
scroll to position [710, 0]
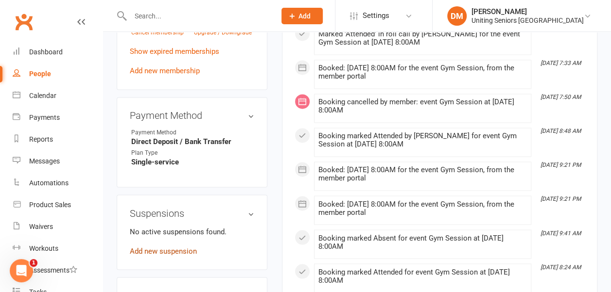
click at [157, 247] on link "Add new suspension" at bounding box center [163, 251] width 67 height 9
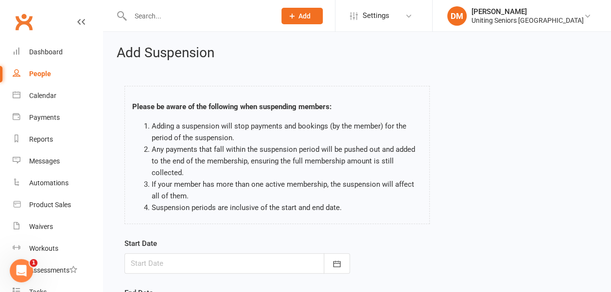
click at [159, 259] on div at bounding box center [236, 264] width 225 height 20
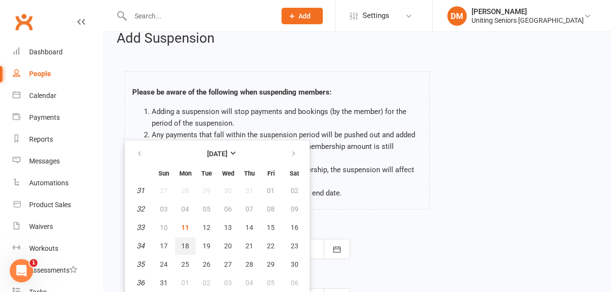
click at [181, 247] on span "18" at bounding box center [185, 246] width 8 height 8
type input "18 Aug 2025"
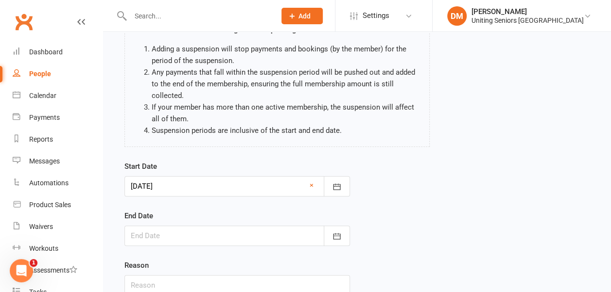
scroll to position [78, 0]
click at [173, 229] on div at bounding box center [236, 235] width 225 height 20
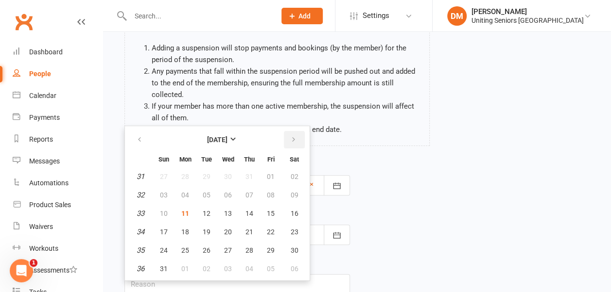
click at [289, 140] on button "button" at bounding box center [294, 139] width 21 height 17
click at [184, 193] on span "08" at bounding box center [185, 195] width 8 height 8
type input "08 Sep 2025"
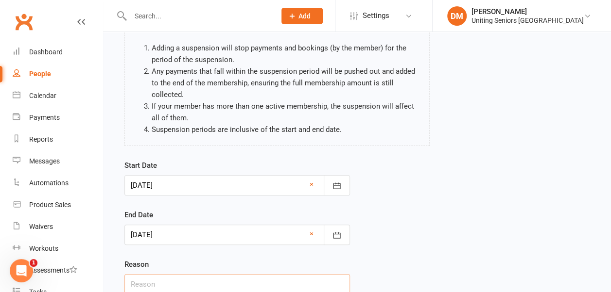
click at [161, 283] on input "text" at bounding box center [236, 284] width 225 height 20
click at [457, 201] on div "Start Date 18 Aug 2025 August 2025 Sun Mon Tue Wed Thu Fri Sat 31 27 28 29 30 3…" at bounding box center [356, 234] width 479 height 149
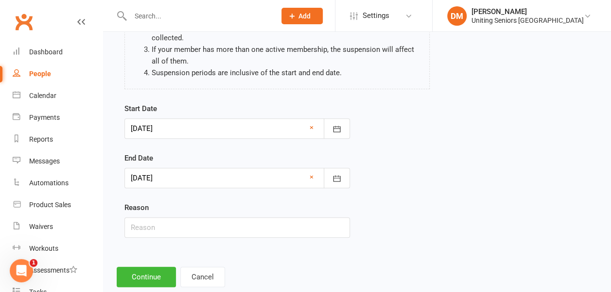
scroll to position [136, 0]
click at [227, 219] on input "text" at bounding box center [236, 227] width 225 height 20
click at [470, 124] on div "Start Date 18 Aug 2025 August 2025 Sun Mon Tue Wed Thu Fri Sat 31 27 28 29 30 3…" at bounding box center [356, 176] width 479 height 149
click at [302, 226] on input "text" at bounding box center [236, 227] width 225 height 20
click at [187, 231] on input "text" at bounding box center [236, 227] width 225 height 20
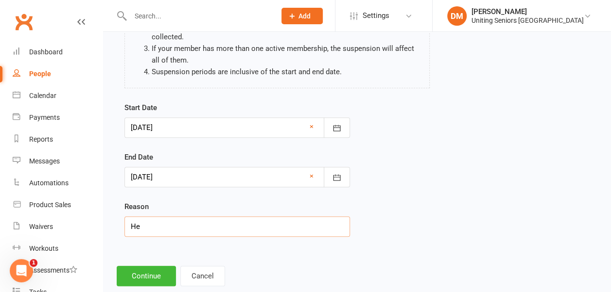
type input "H"
type input "M"
type input "House moving"
click at [138, 271] on button "Continue" at bounding box center [146, 276] width 59 height 20
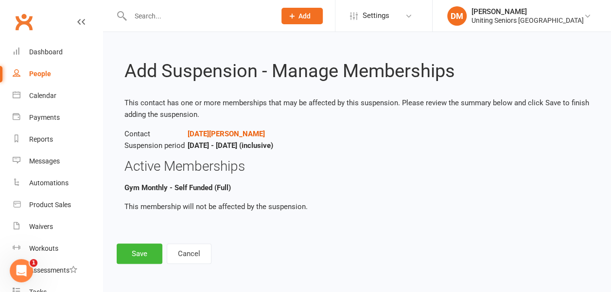
scroll to position [0, 0]
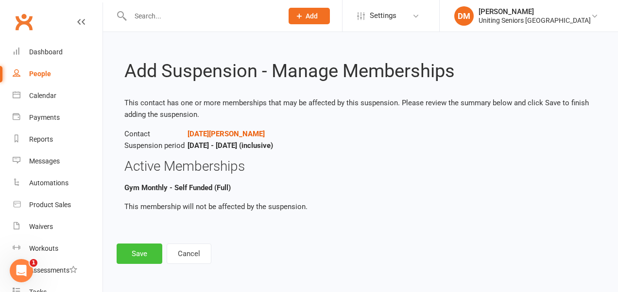
click at [139, 252] on button "Save" at bounding box center [140, 254] width 46 height 20
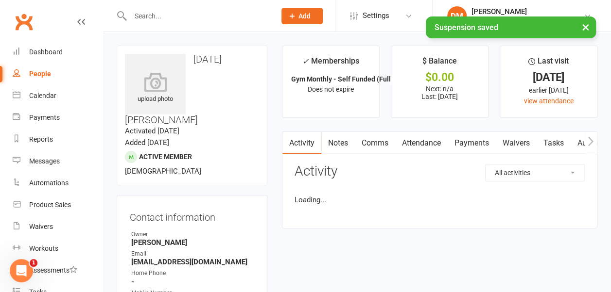
click at [145, 17] on div "× Suspension saved" at bounding box center [299, 17] width 598 height 0
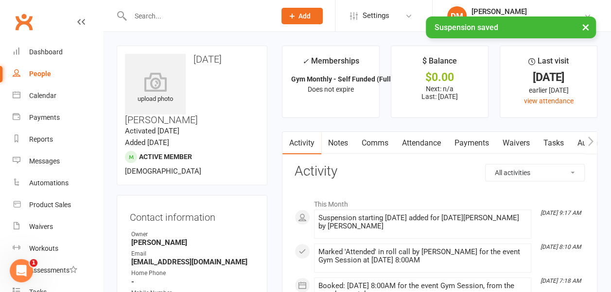
click at [144, 17] on div "× Suspension saved" at bounding box center [299, 17] width 598 height 0
click at [140, 17] on div "× Suspension saved" at bounding box center [299, 17] width 598 height 0
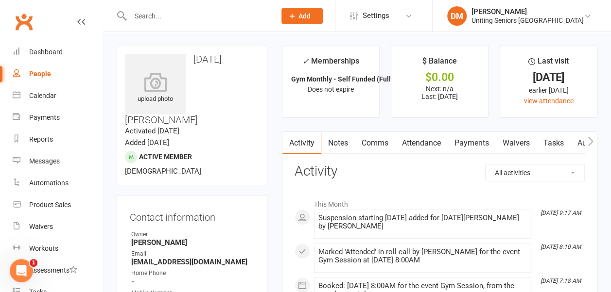
click at [149, 16] on input "text" at bounding box center [197, 16] width 141 height 14
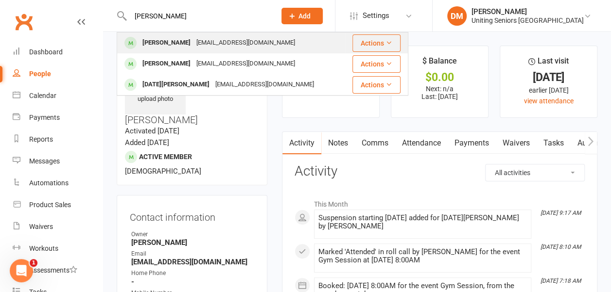
type input "Sandra brack"
click at [144, 40] on div "[PERSON_NAME]" at bounding box center [166, 43] width 54 height 14
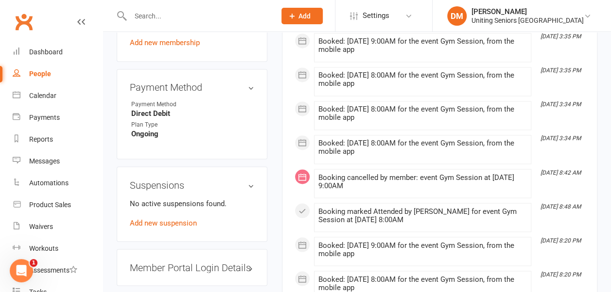
scroll to position [697, 0]
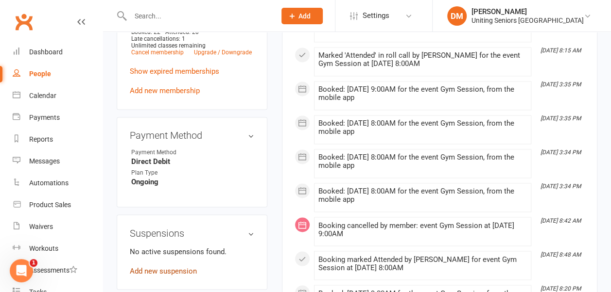
click at [150, 267] on link "Add new suspension" at bounding box center [163, 271] width 67 height 9
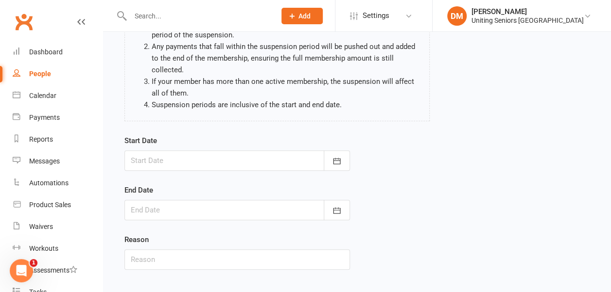
click at [271, 155] on div at bounding box center [236, 161] width 225 height 20
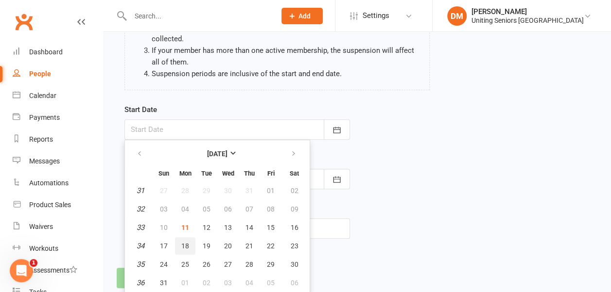
click at [185, 246] on span "18" at bounding box center [185, 246] width 8 height 8
type input "18 Aug 2025"
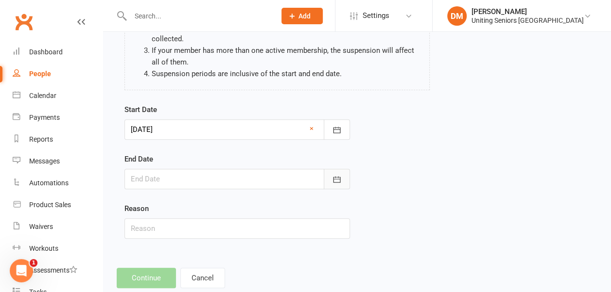
click at [341, 184] on button "button" at bounding box center [337, 179] width 26 height 20
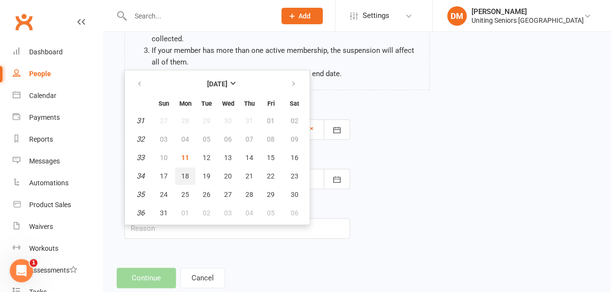
click at [186, 176] on span "18" at bounding box center [185, 176] width 8 height 8
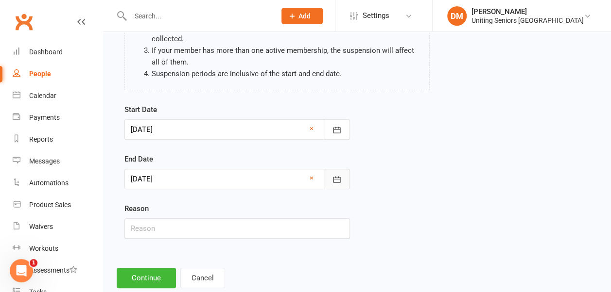
click at [333, 176] on icon "button" at bounding box center [336, 179] width 7 height 6
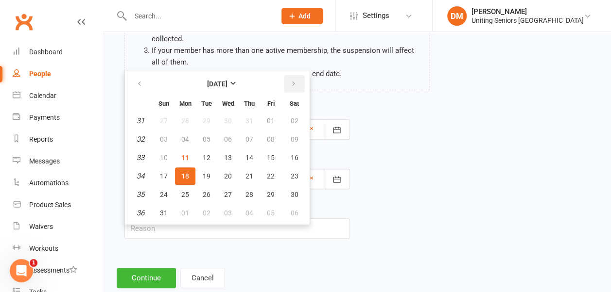
click at [287, 83] on button "button" at bounding box center [294, 83] width 21 height 17
click at [183, 137] on span "08" at bounding box center [185, 140] width 8 height 8
type input "08 Sep 2025"
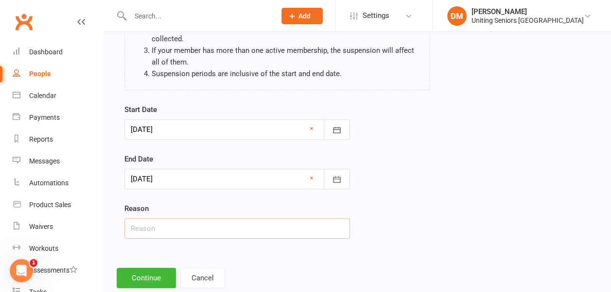
click at [174, 222] on input "text" at bounding box center [236, 229] width 225 height 20
type input "House moving"
click at [145, 277] on button "Continue" at bounding box center [146, 278] width 59 height 20
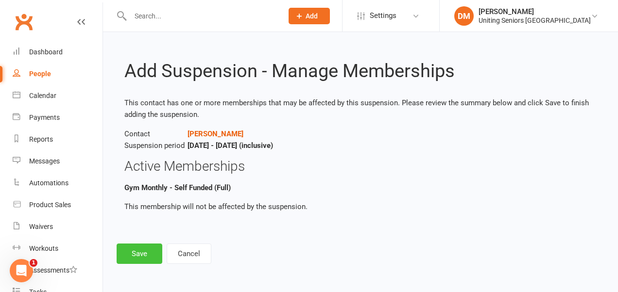
click at [141, 248] on button "Save" at bounding box center [140, 254] width 46 height 20
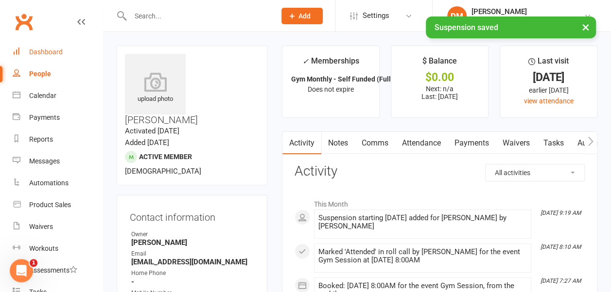
click at [56, 58] on link "Dashboard" at bounding box center [58, 52] width 90 height 22
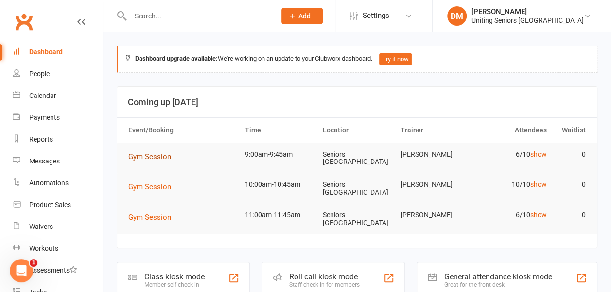
click at [157, 154] on span "Gym Session" at bounding box center [149, 157] width 43 height 9
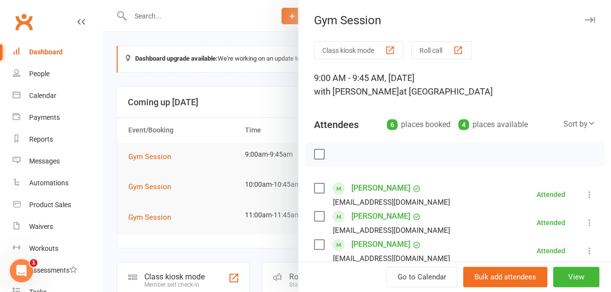
click at [584, 20] on icon "button" at bounding box center [589, 20] width 10 height 6
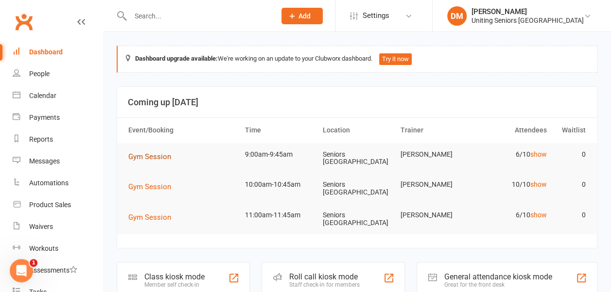
click at [153, 153] on span "Gym Session" at bounding box center [149, 157] width 43 height 9
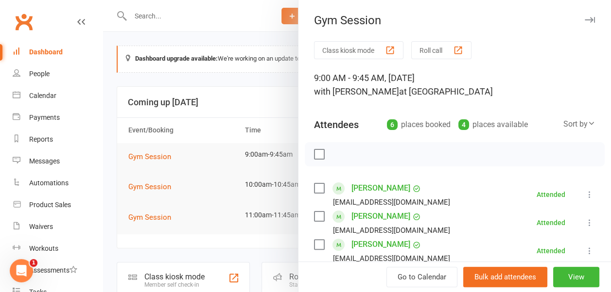
click at [584, 18] on icon "button" at bounding box center [589, 20] width 10 height 6
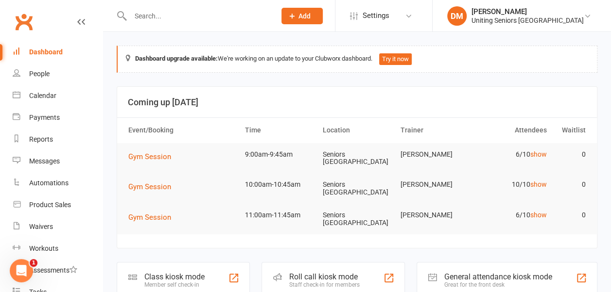
click at [154, 17] on input "text" at bounding box center [197, 16] width 141 height 14
click at [37, 95] on div "Calendar" at bounding box center [42, 96] width 27 height 8
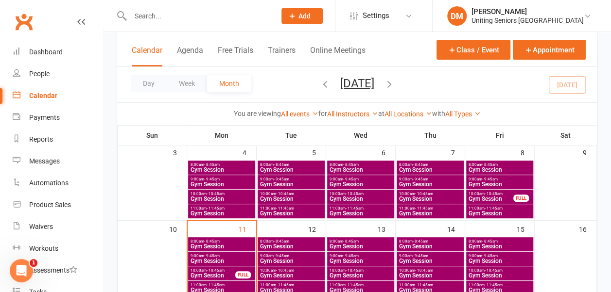
scroll to position [209, 0]
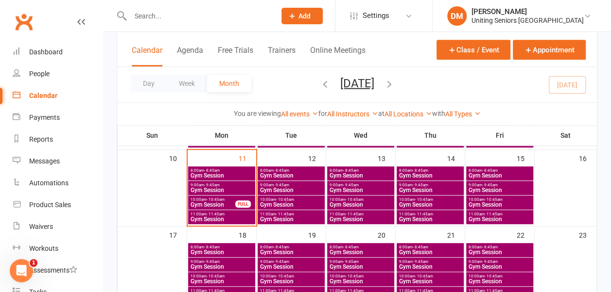
click at [282, 186] on span "- 9:45am" at bounding box center [281, 185] width 16 height 4
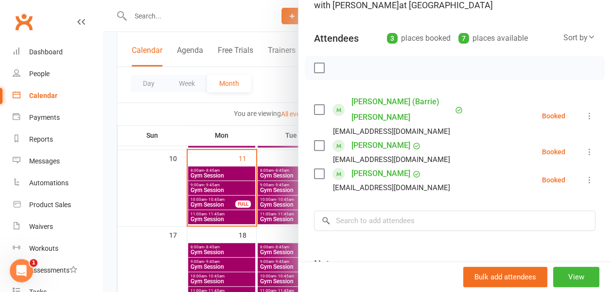
scroll to position [87, 0]
click at [397, 210] on input "search" at bounding box center [454, 220] width 281 height 20
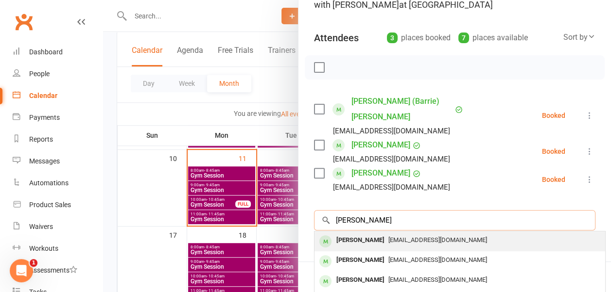
type input "[PERSON_NAME]"
click at [359, 234] on div "[PERSON_NAME]" at bounding box center [360, 241] width 56 height 14
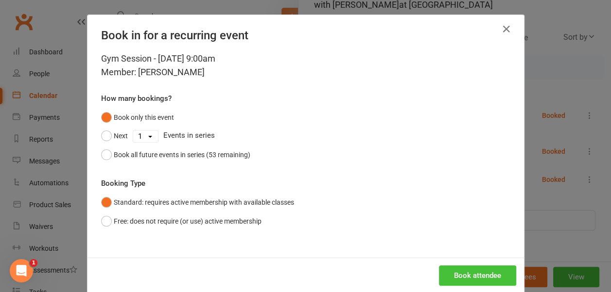
click at [463, 269] on button "Book attendee" at bounding box center [477, 276] width 77 height 20
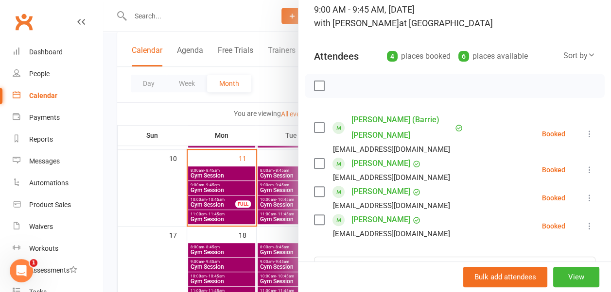
scroll to position [0, 0]
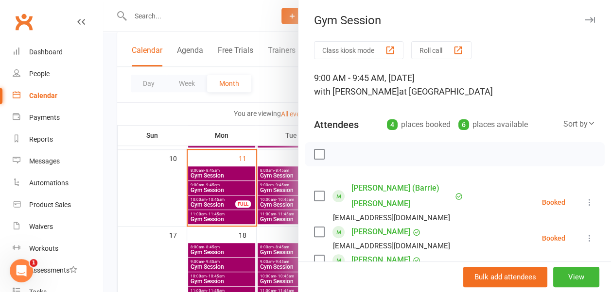
click at [584, 17] on icon "button" at bounding box center [589, 20] width 10 height 6
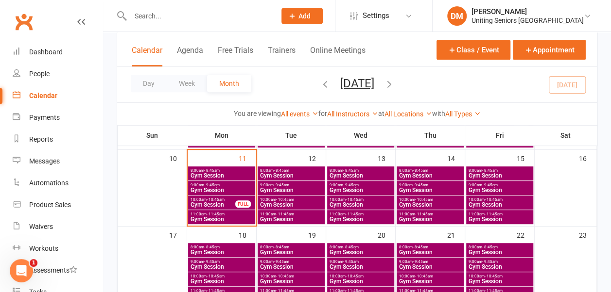
click at [203, 188] on span "Gym Session" at bounding box center [221, 191] width 63 height 6
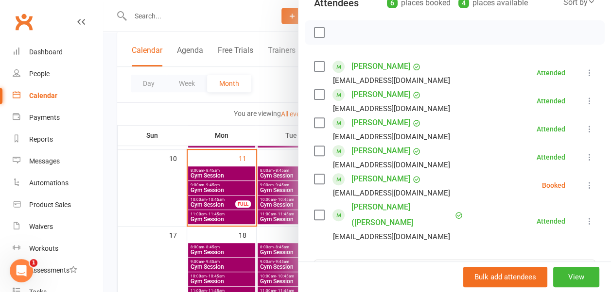
scroll to position [144, 0]
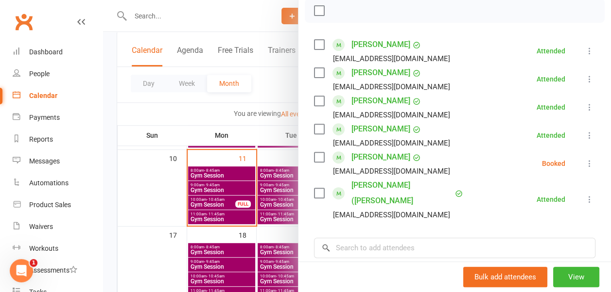
click at [584, 162] on icon at bounding box center [589, 164] width 10 height 10
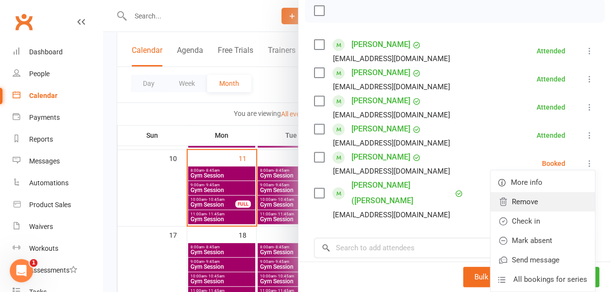
click at [516, 201] on link "Remove" at bounding box center [542, 201] width 104 height 19
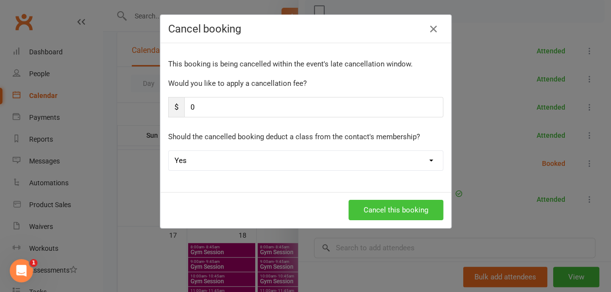
click at [367, 204] on button "Cancel this booking" at bounding box center [395, 210] width 95 height 20
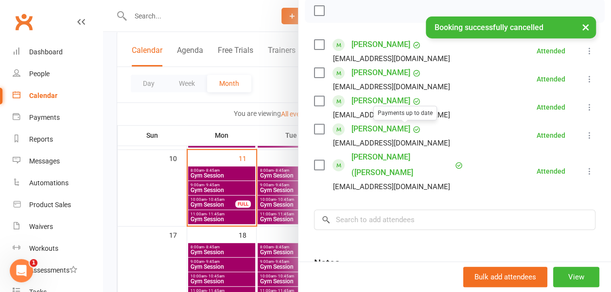
scroll to position [0, 0]
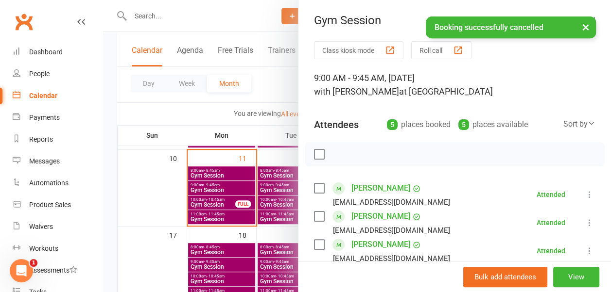
click at [586, 27] on button "×" at bounding box center [585, 27] width 17 height 21
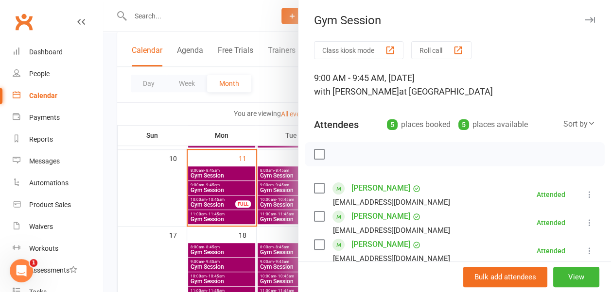
click at [583, 16] on button "button" at bounding box center [589, 20] width 12 height 12
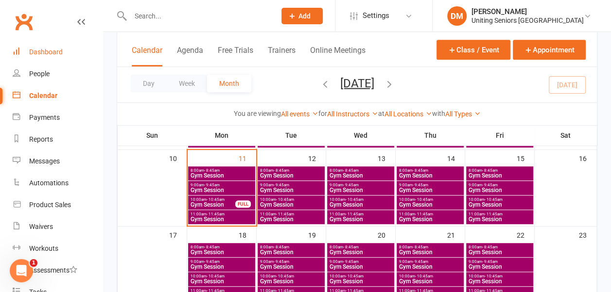
click at [52, 52] on div "Dashboard" at bounding box center [46, 52] width 34 height 8
